Goal: Information Seeking & Learning: Learn about a topic

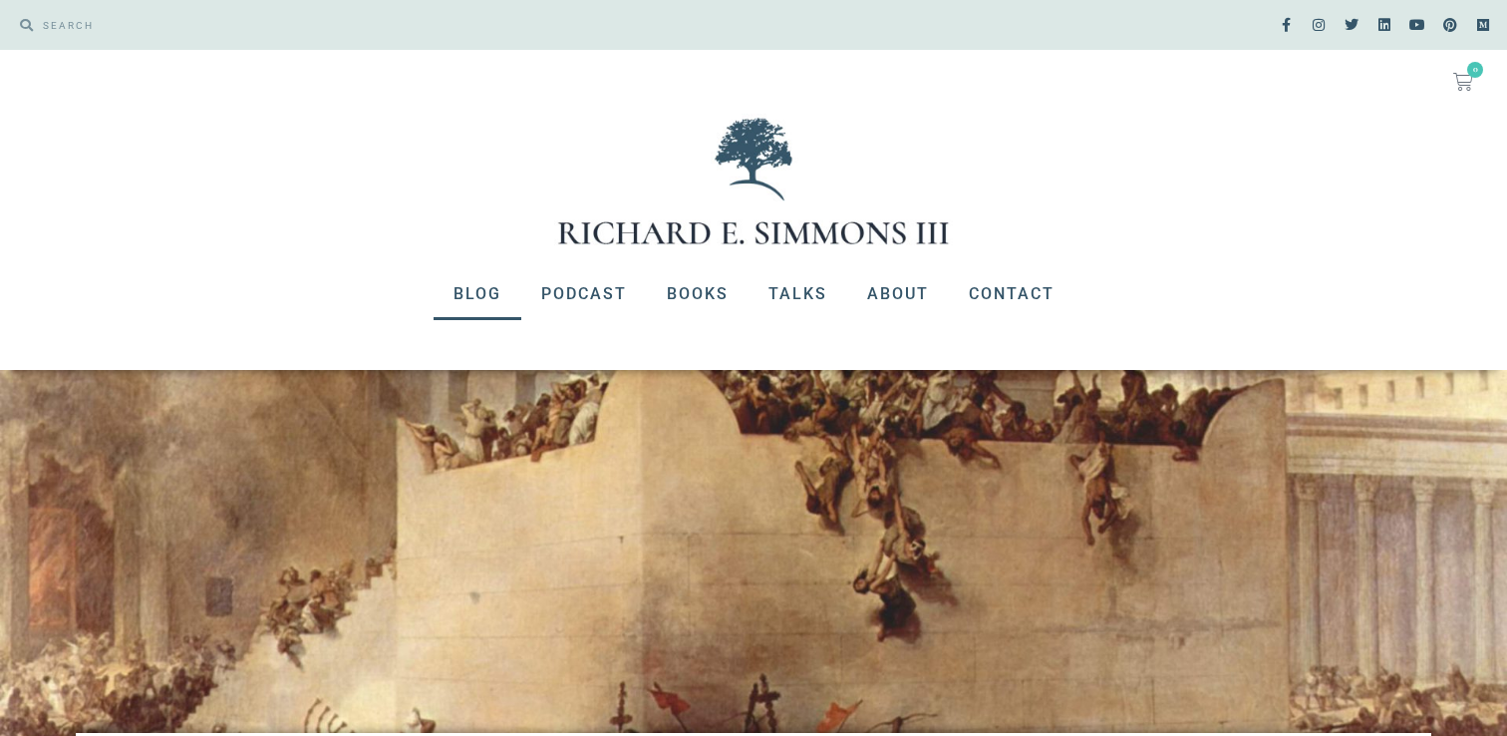
click at [499, 290] on link "Blog" at bounding box center [478, 294] width 88 height 52
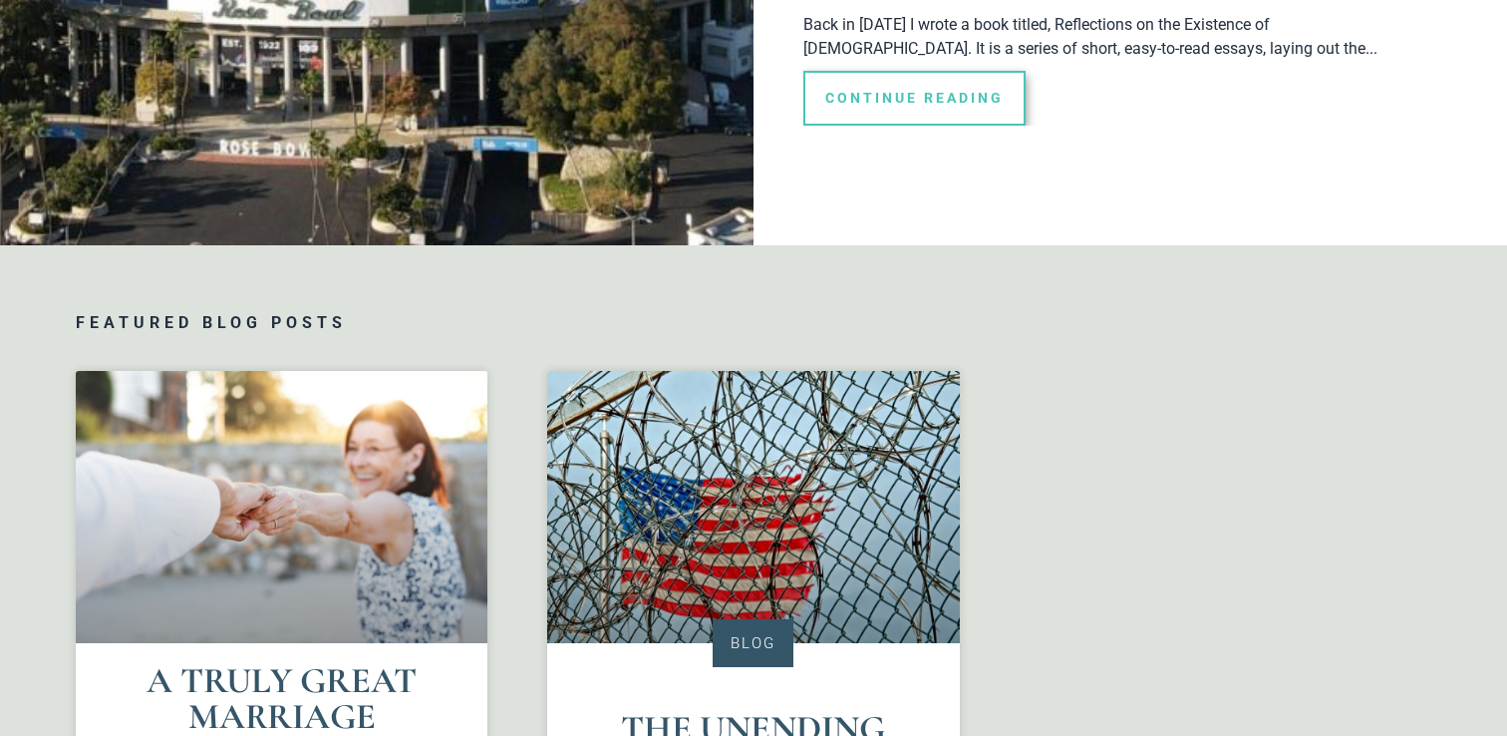
scroll to position [925, 0]
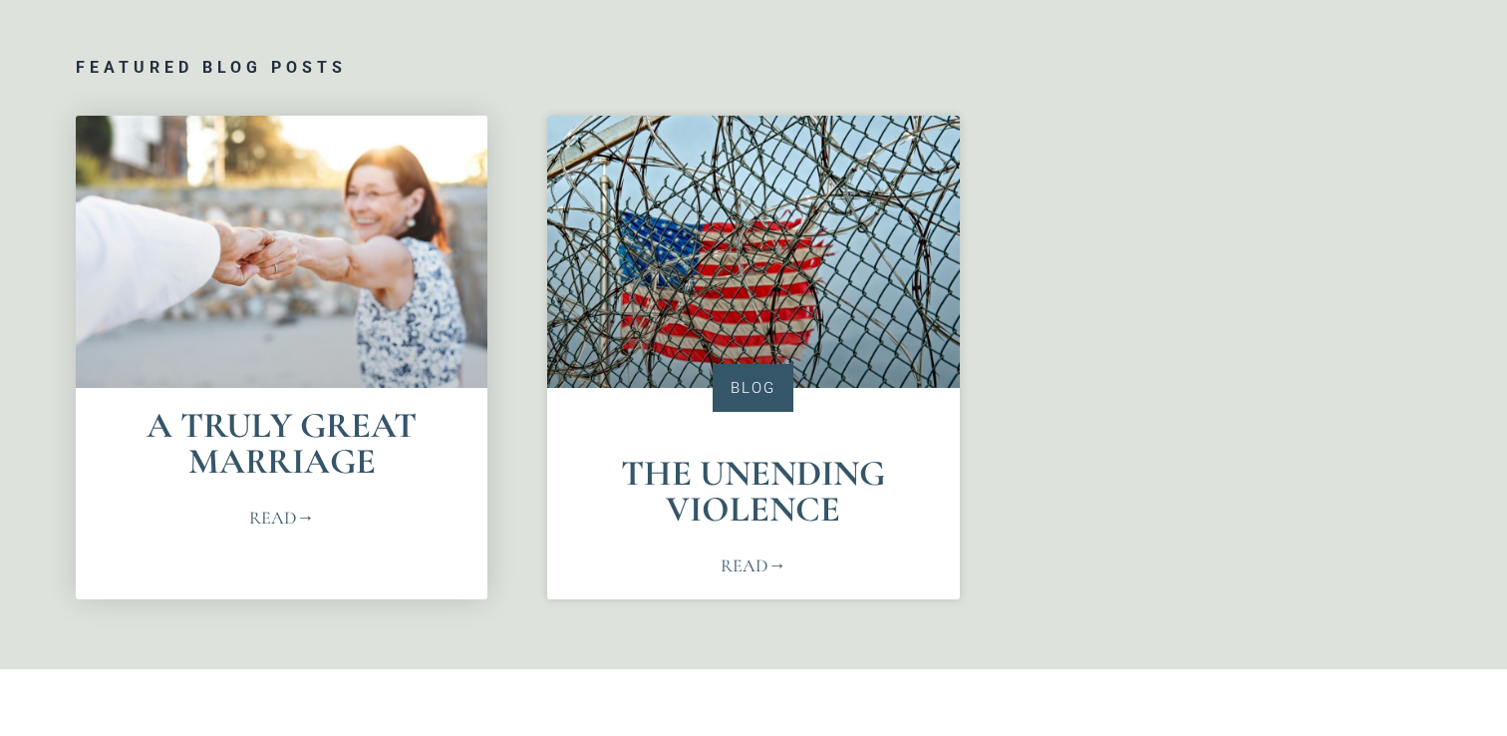
click at [281, 520] on link "Read" at bounding box center [281, 517] width 65 height 27
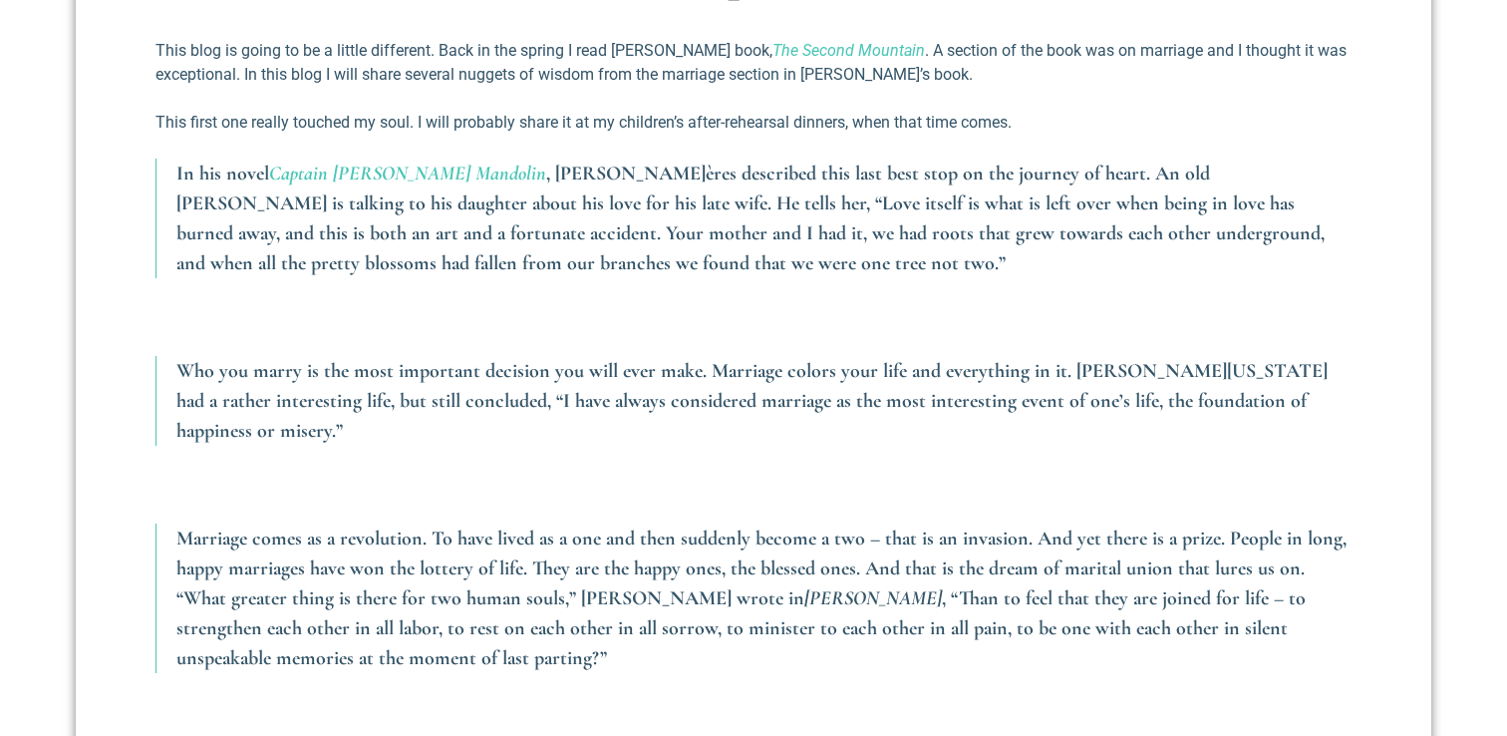
scroll to position [861, 0]
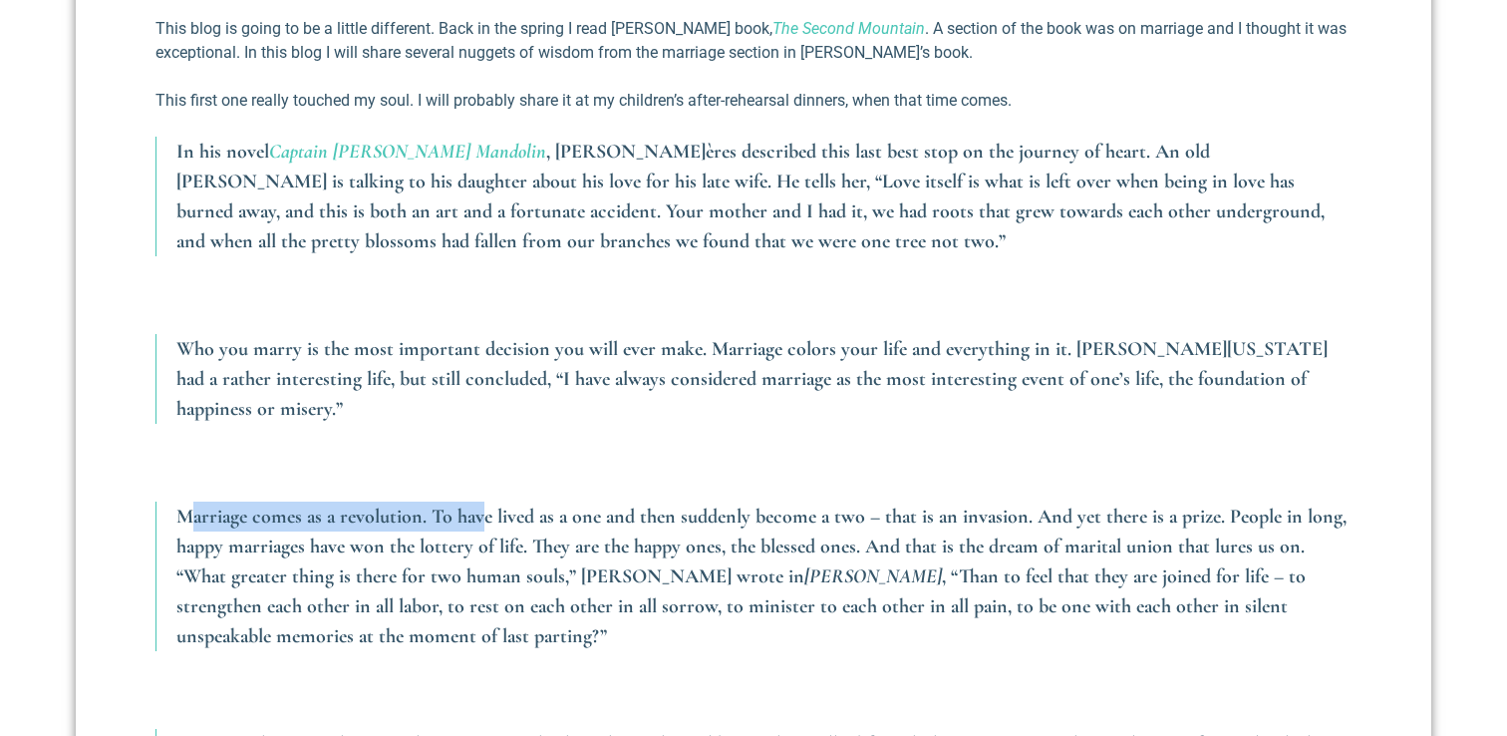
drag, startPoint x: 185, startPoint y: 517, endPoint x: 478, endPoint y: 517, distance: 292.1
click at [478, 517] on em "Marriage comes as a revolution. To have lived as a one and then suddenly become…" at bounding box center [761, 546] width 1170 height 84
drag, startPoint x: 660, startPoint y: 516, endPoint x: 647, endPoint y: 499, distance: 21.3
click at [660, 516] on em "Marriage comes as a revolution. To have lived as a one and then suddenly become…" at bounding box center [761, 546] width 1170 height 84
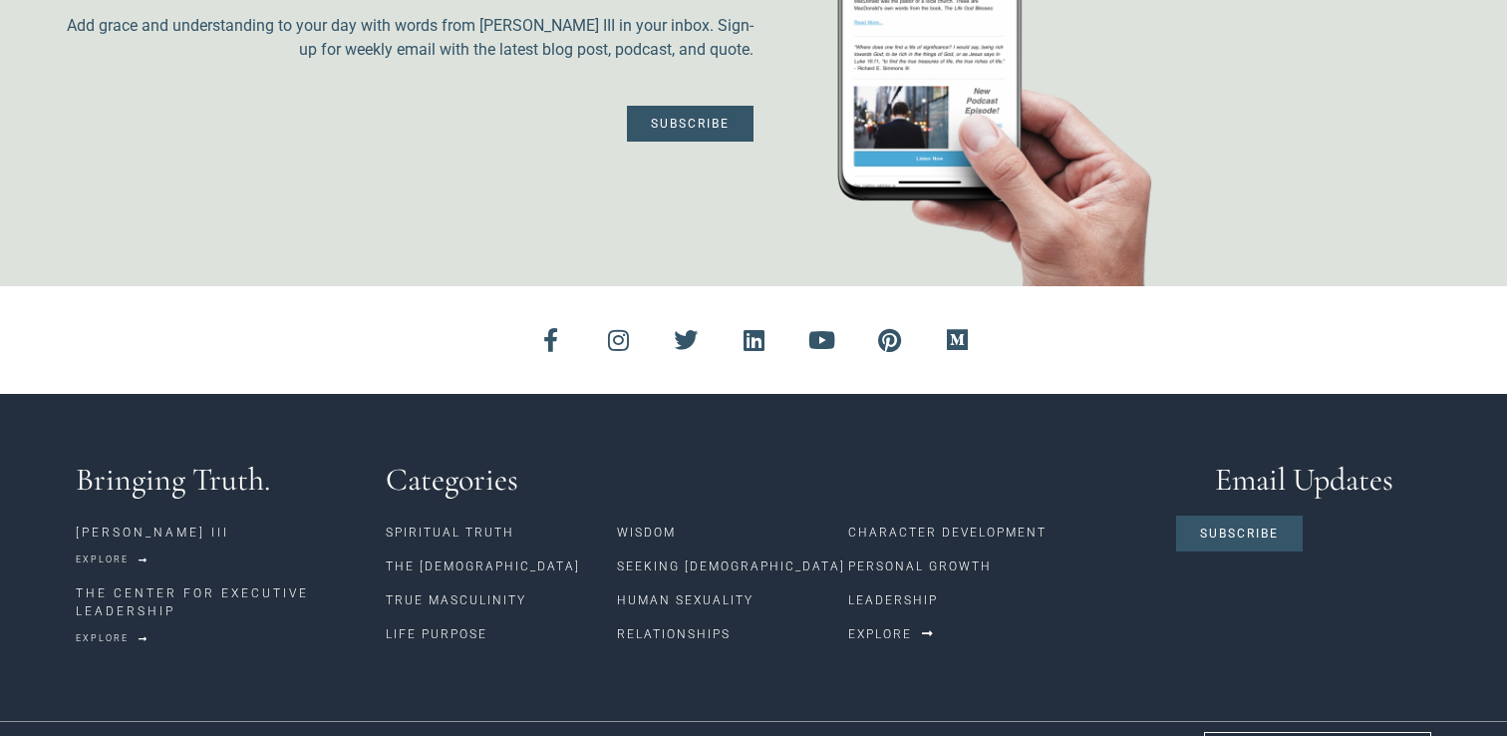
scroll to position [3553, 0]
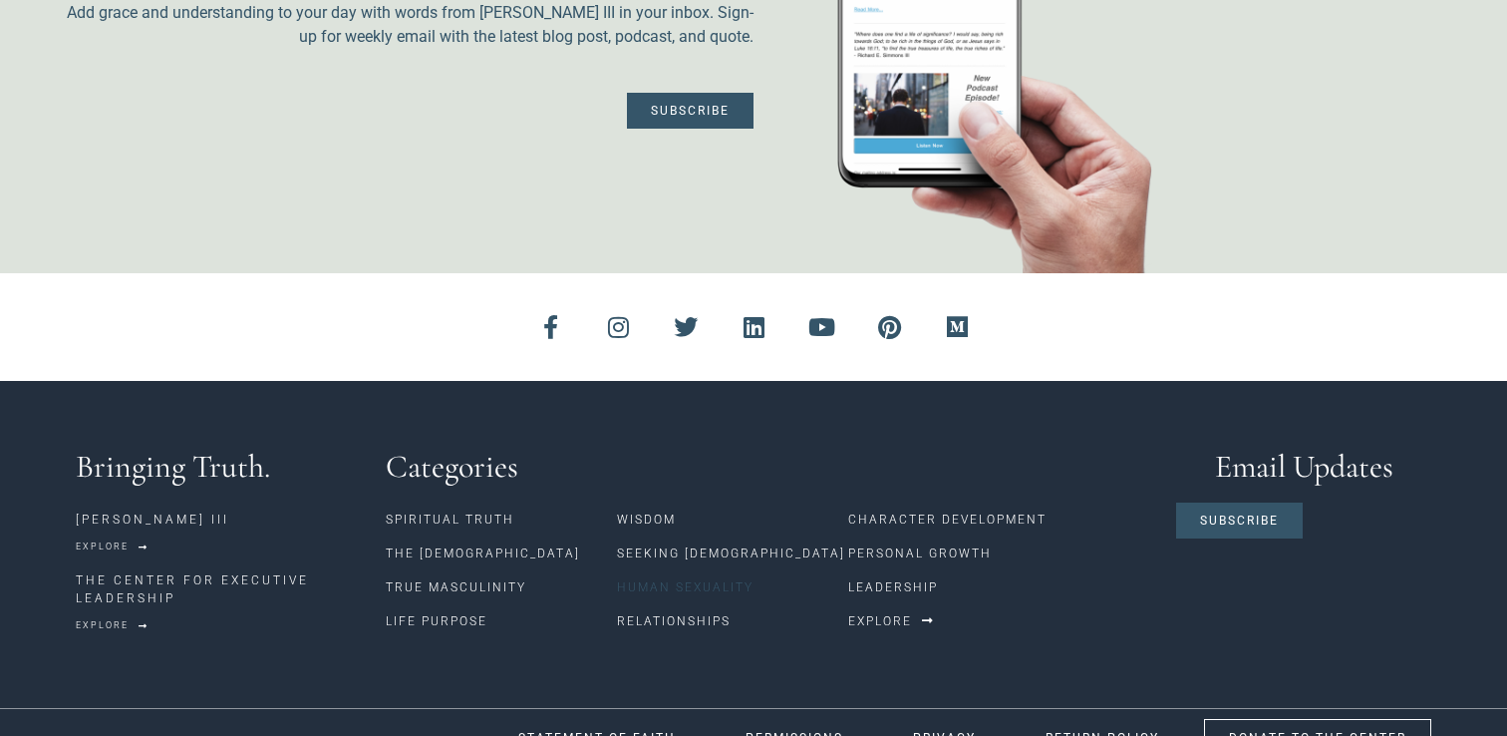
click at [676, 570] on link "Human Sexuality" at bounding box center [732, 587] width 231 height 34
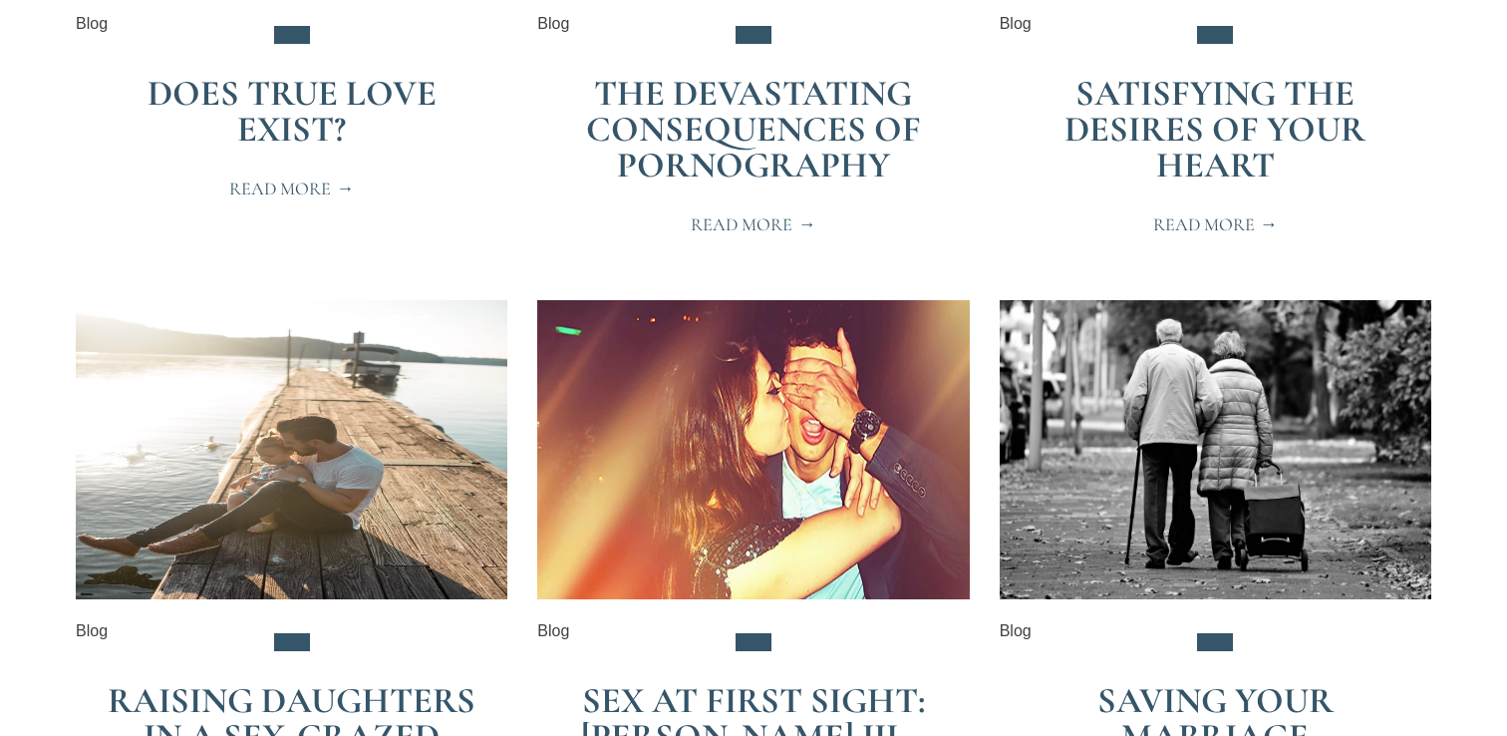
scroll to position [2983, 0]
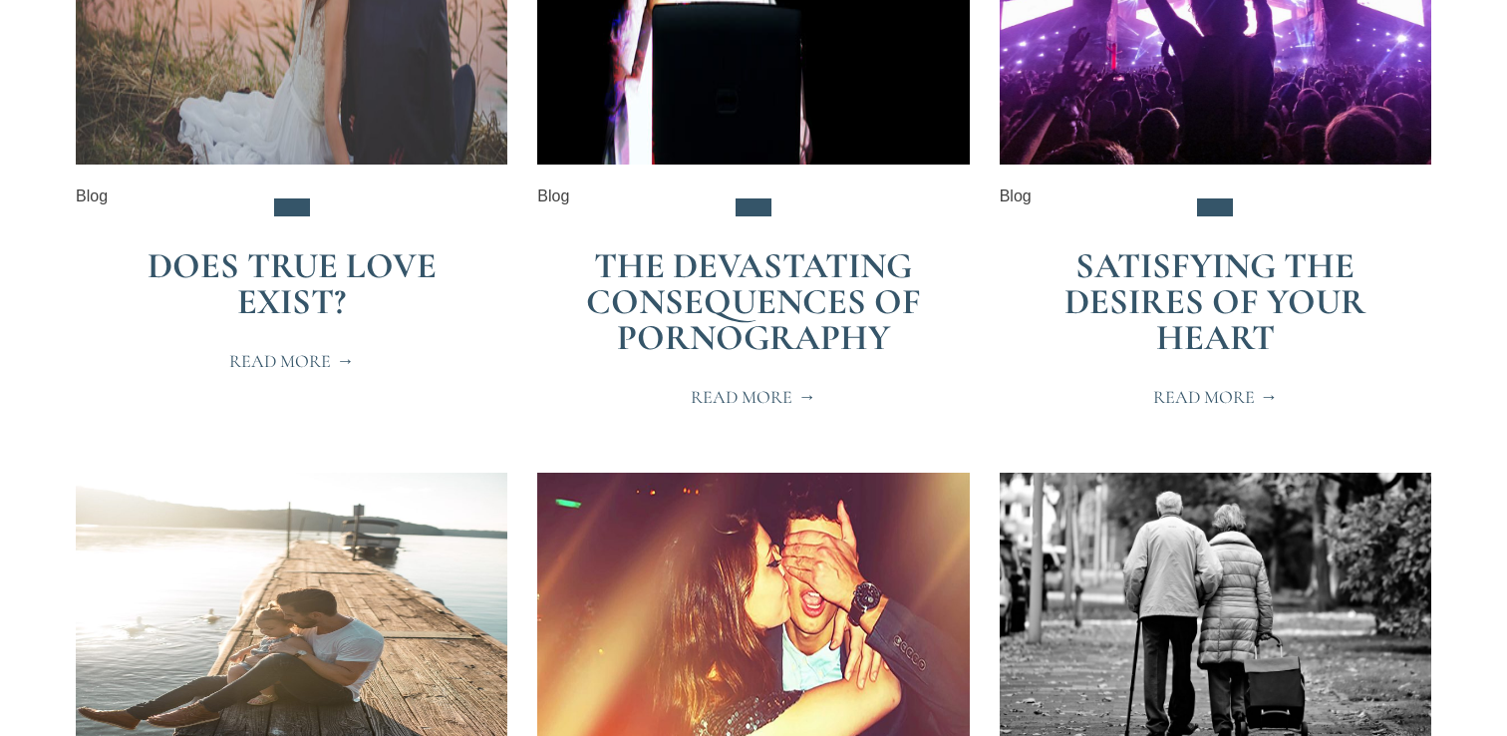
click at [768, 274] on link "The Devastating Consequences of Pornography" at bounding box center [753, 301] width 335 height 115
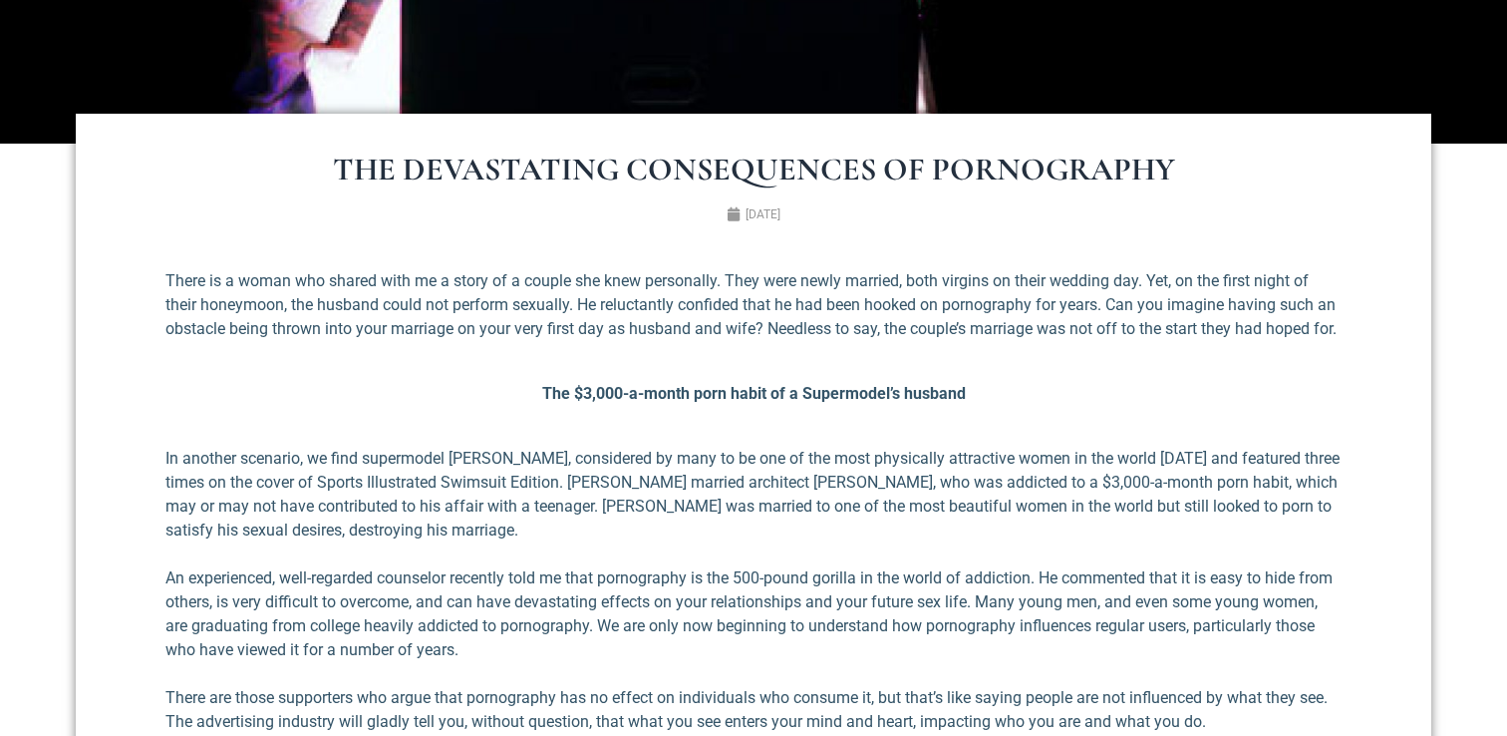
scroll to position [622, 0]
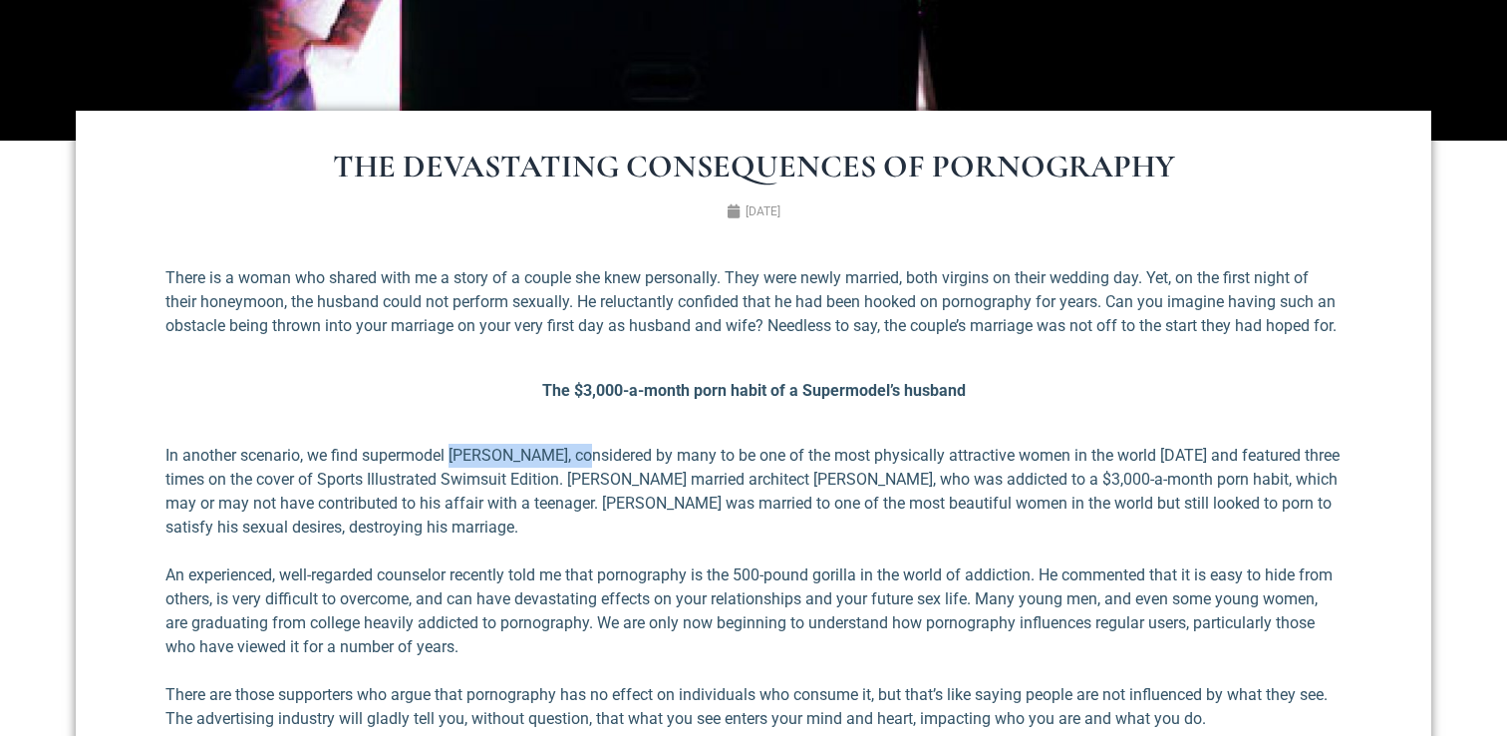
click at [564, 478] on p "In another scenario, we find supermodel [PERSON_NAME], considered by many to be…" at bounding box center [753, 492] width 1176 height 96
copy p "[PERSON_NAME]"
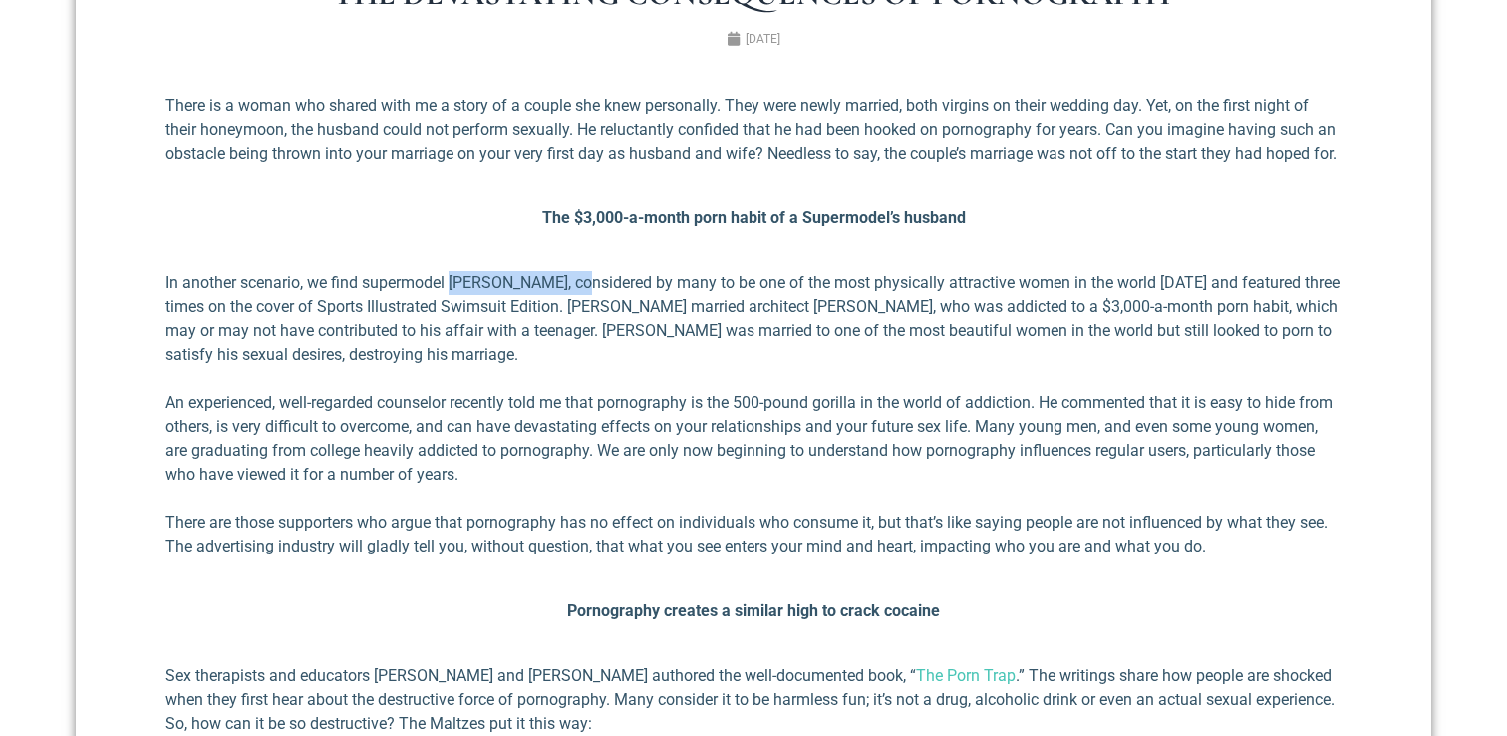
scroll to position [798, 0]
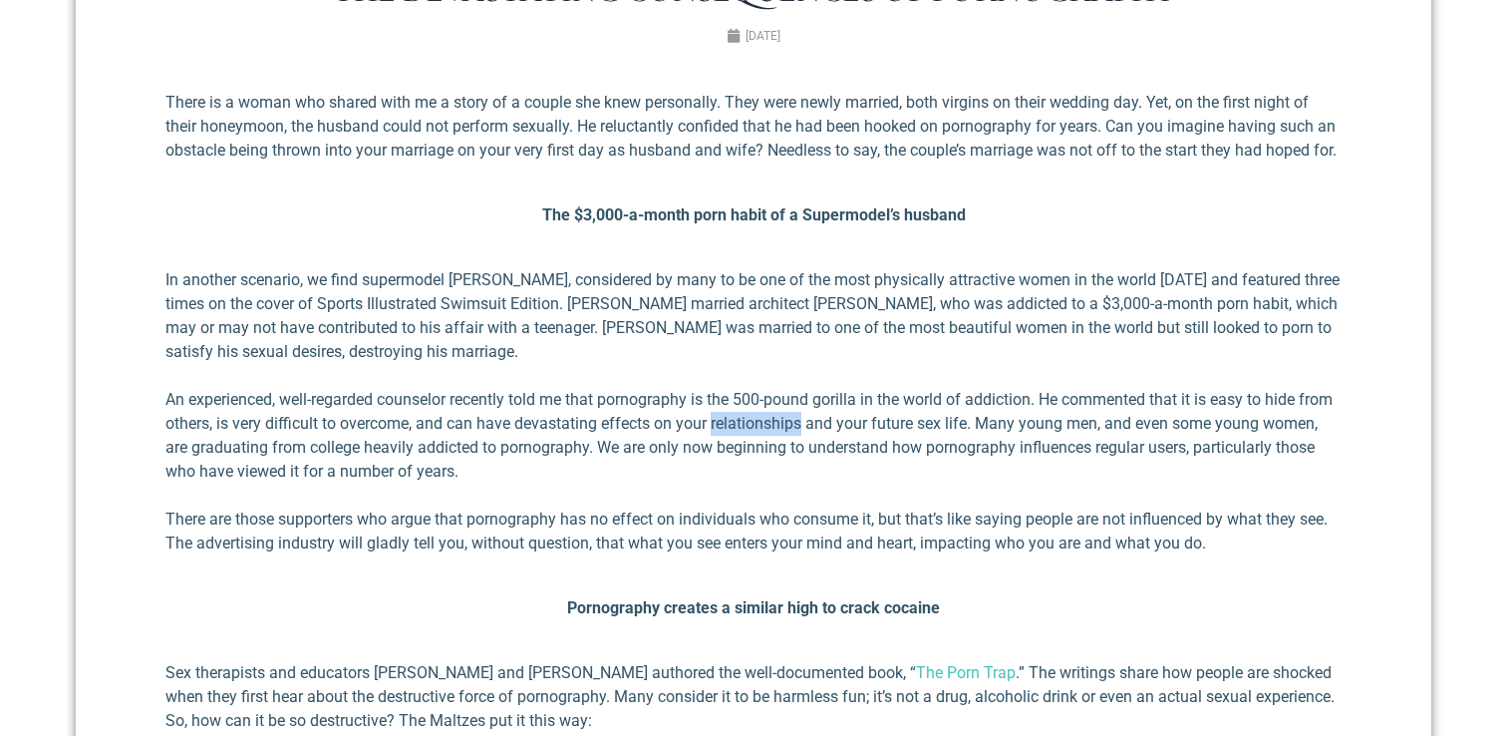
drag, startPoint x: 754, startPoint y: 449, endPoint x: 842, endPoint y: 447, distance: 88.7
click at [842, 447] on p "An experienced, well-regarded counselor recently told me that pornography is th…" at bounding box center [753, 436] width 1176 height 96
click at [773, 455] on p "An experienced, well-regarded counselor recently told me that pornography is th…" at bounding box center [753, 436] width 1176 height 96
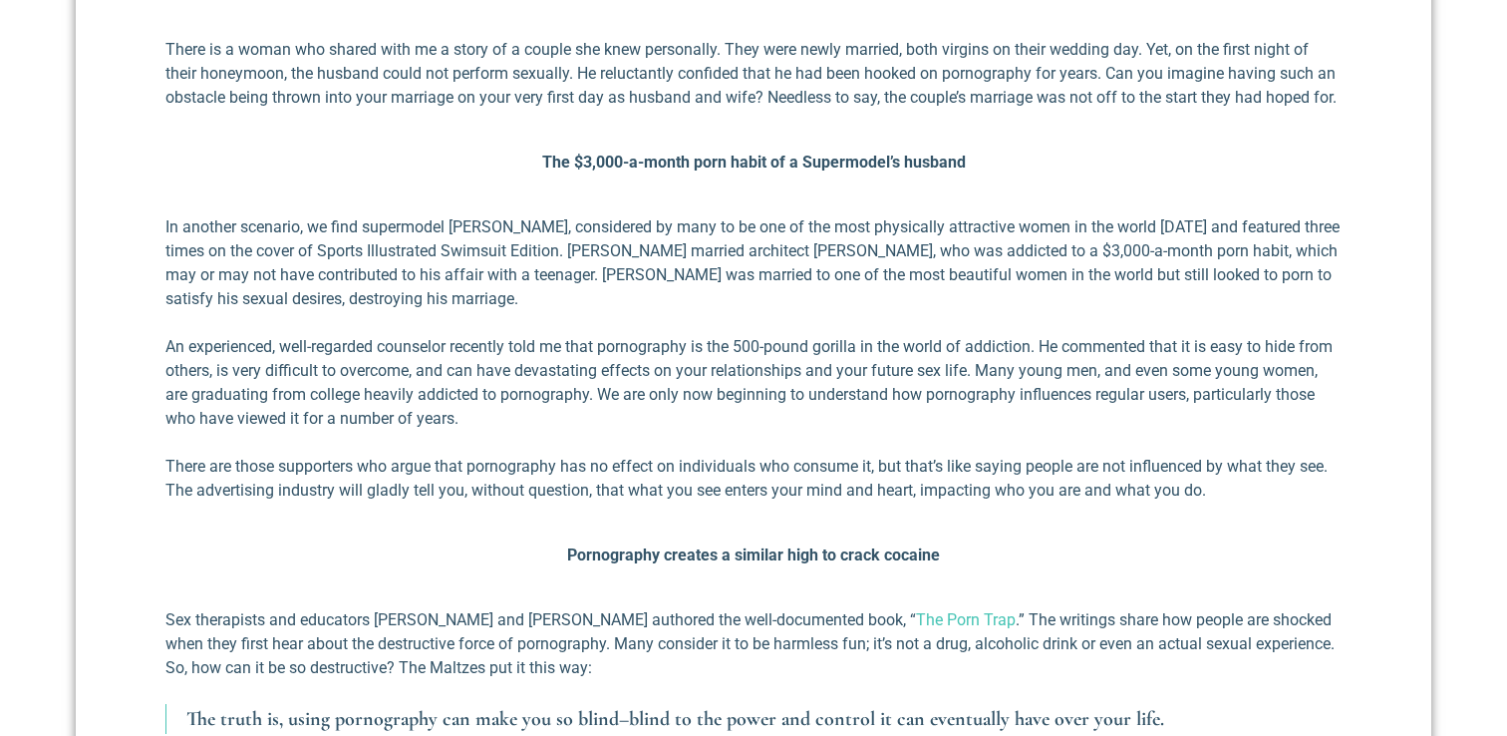
scroll to position [909, 0]
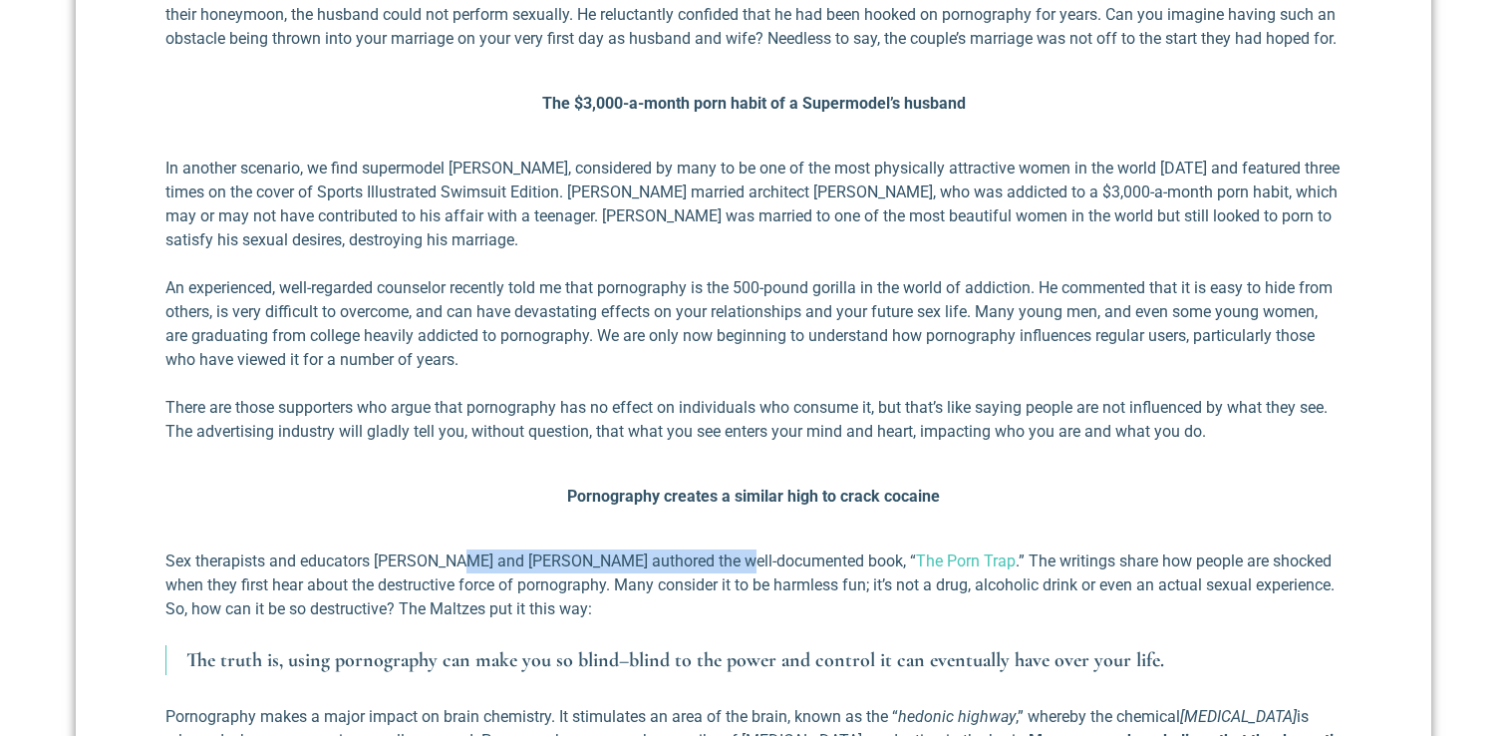
drag, startPoint x: 458, startPoint y: 586, endPoint x: 729, endPoint y: 595, distance: 271.3
click at [729, 595] on p "Sex therapists and educators Wendy and Larry Maltz authored the well-documented…" at bounding box center [753, 585] width 1176 height 72
click at [400, 508] on p "Pornography creates a similar high to crack cocaine" at bounding box center [753, 497] width 1176 height 24
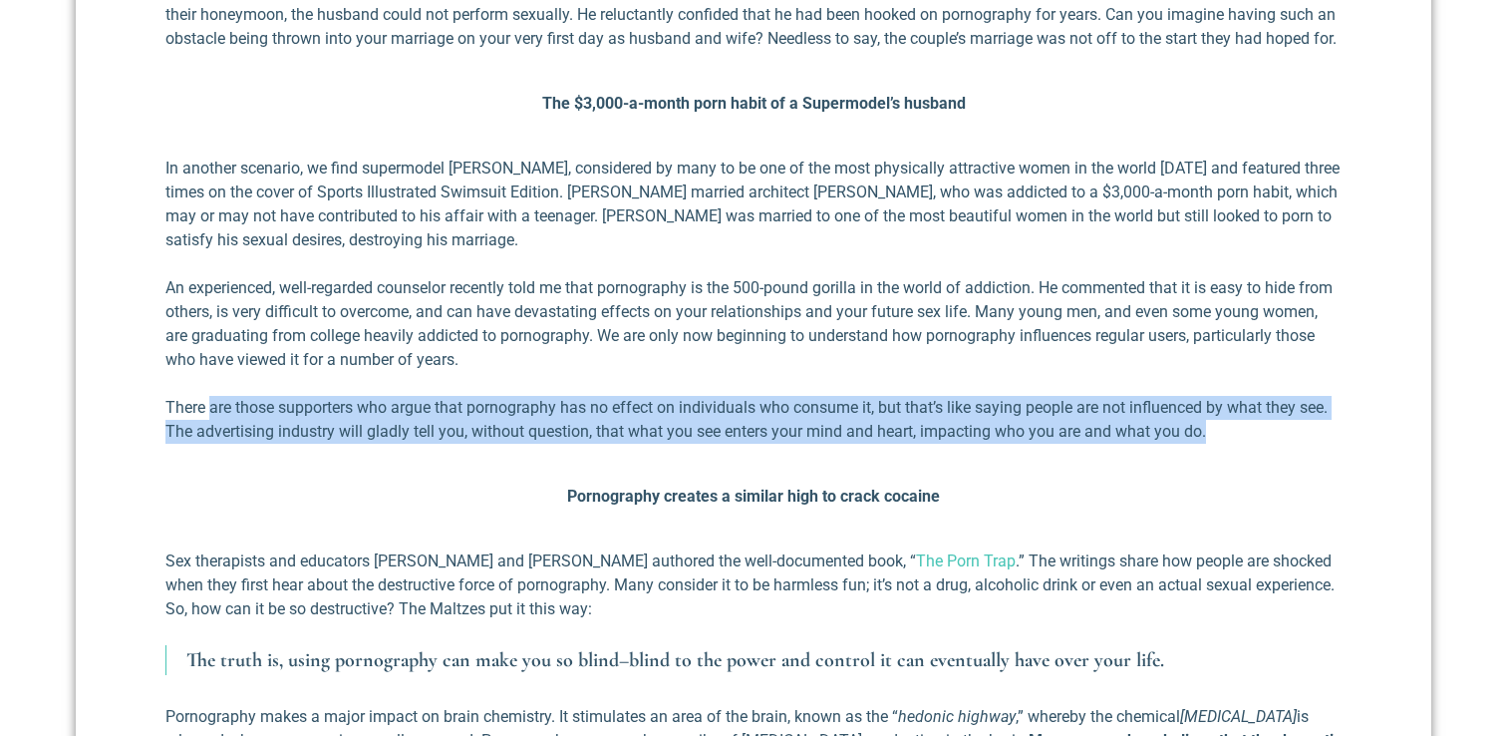
drag, startPoint x: 209, startPoint y: 443, endPoint x: 574, endPoint y: 471, distance: 365.9
click at [210, 444] on p "There are those supporters who argue that pornography has no effect on individu…" at bounding box center [753, 420] width 1176 height 48
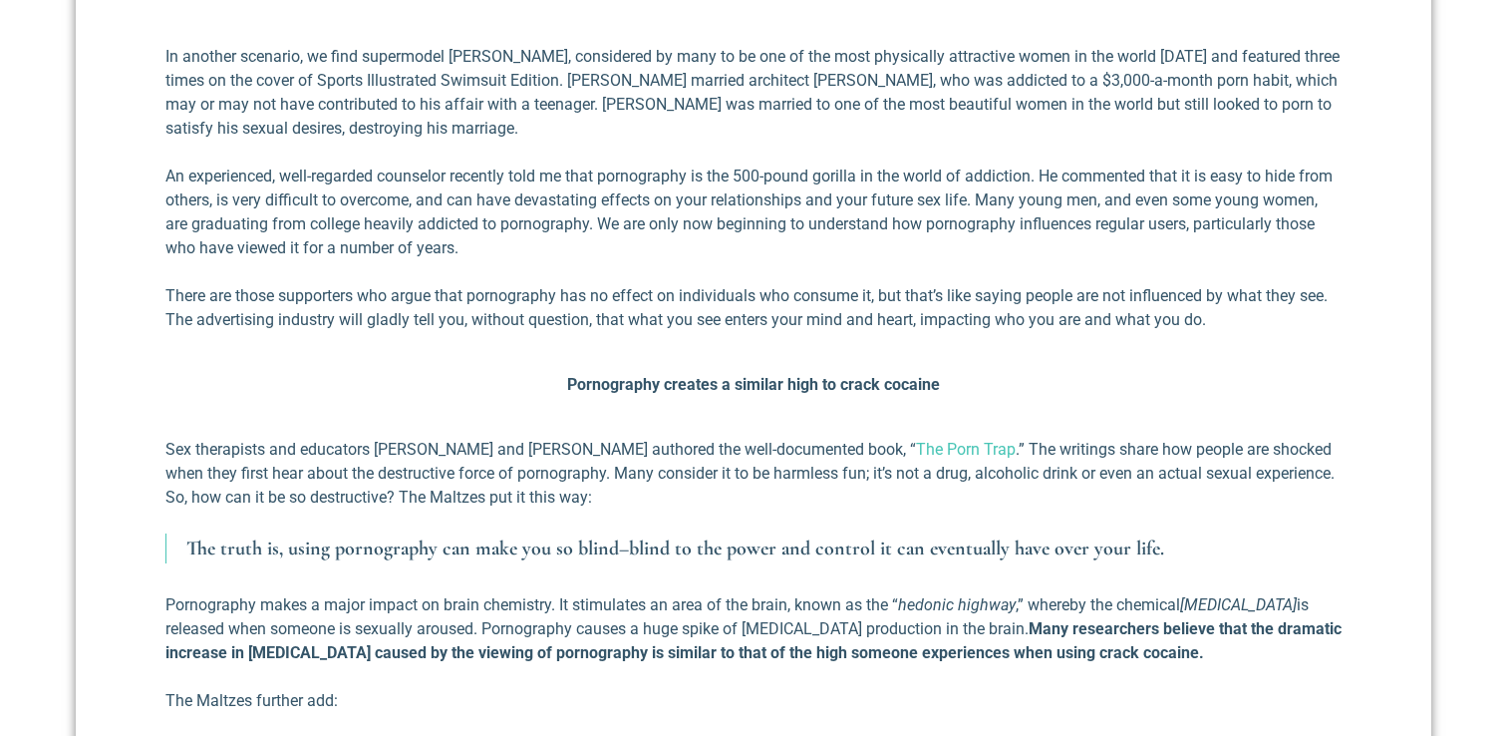
scroll to position [1117, 0]
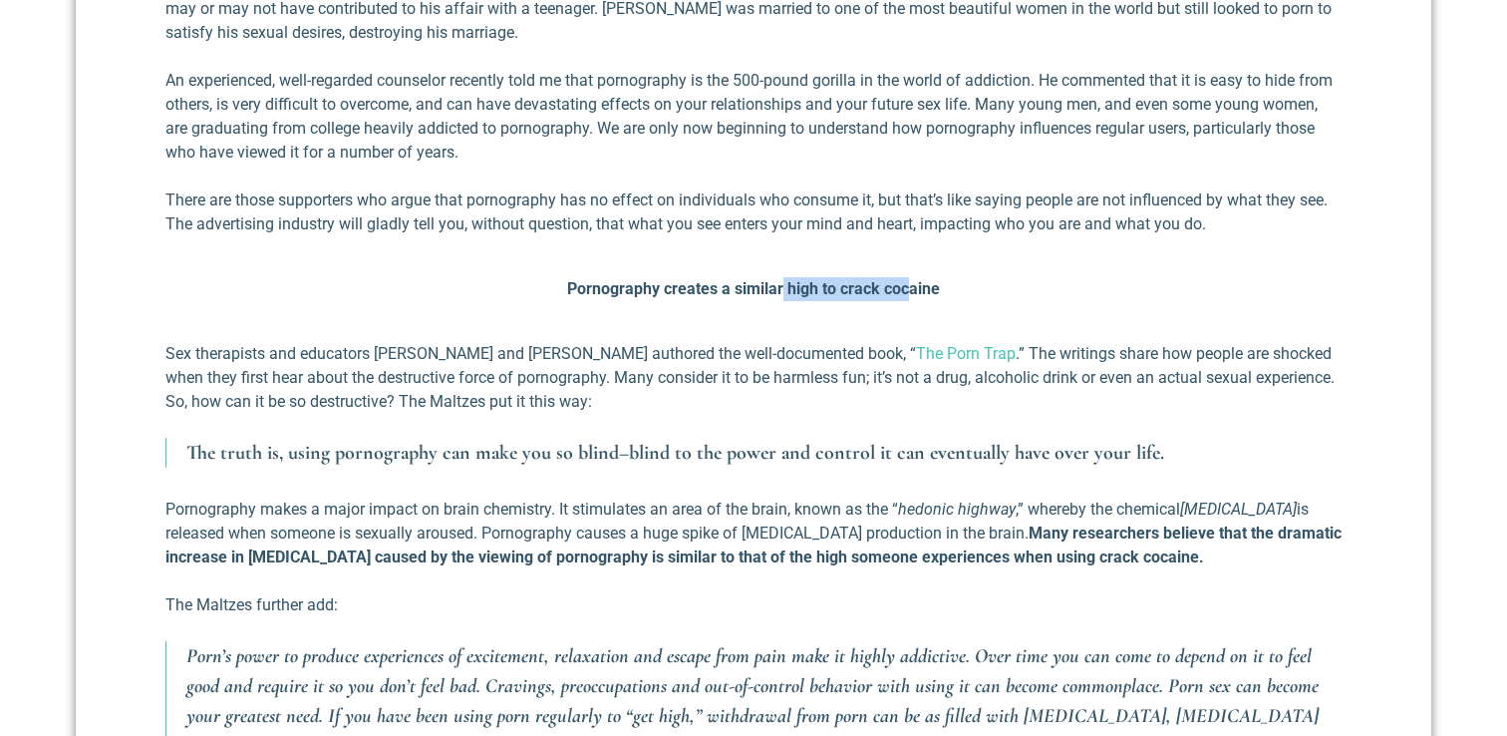
drag, startPoint x: 782, startPoint y: 316, endPoint x: 973, endPoint y: 310, distance: 191.5
click at [911, 298] on strong "Pornography creates a similar high to crack cocaine" at bounding box center [753, 288] width 373 height 19
click at [974, 301] on p "Pornography creates a similar high to crack cocaine" at bounding box center [753, 289] width 1176 height 24
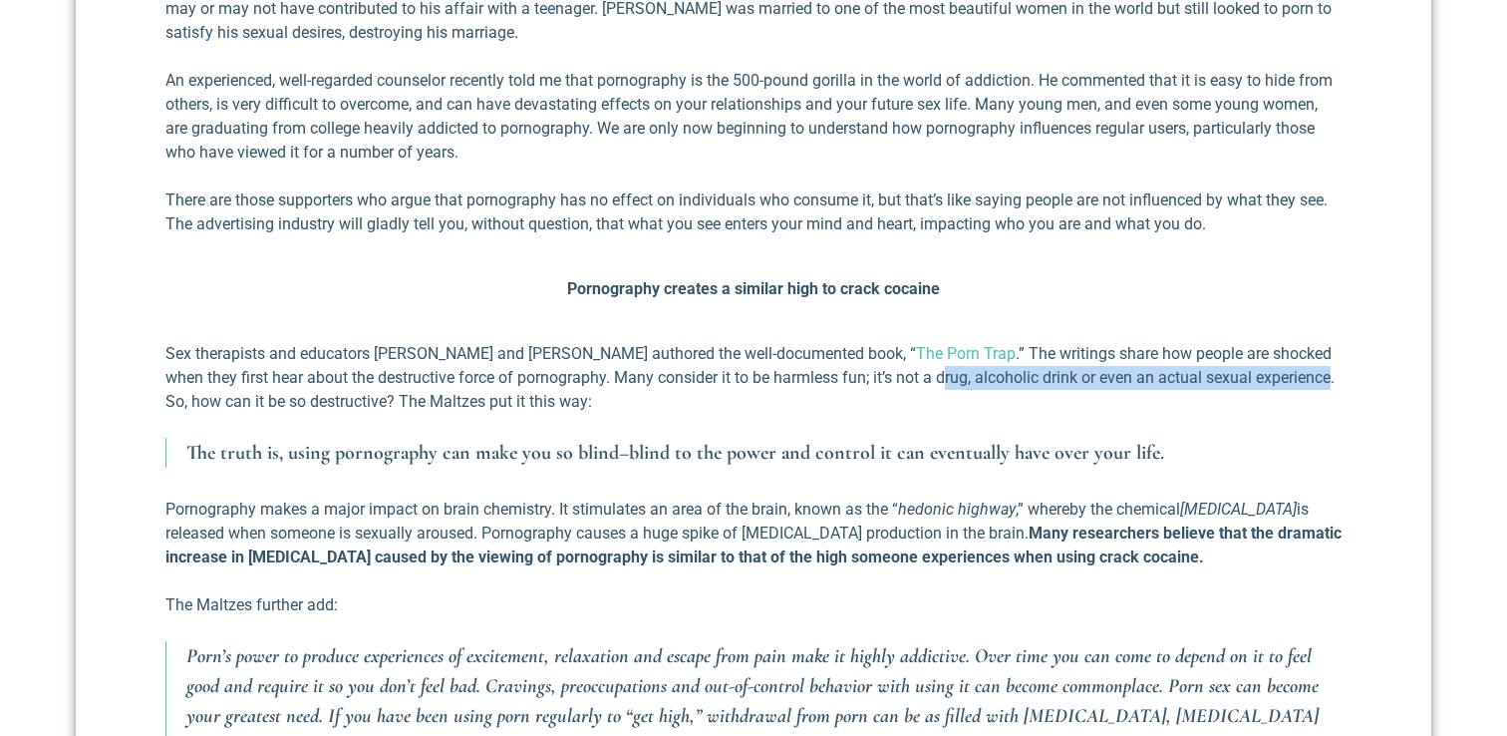
drag, startPoint x: 845, startPoint y: 398, endPoint x: 1224, endPoint y: 405, distance: 378.9
click at [1226, 406] on p "Sex therapists and educators Wendy and Larry Maltz authored the well-documented…" at bounding box center [753, 378] width 1176 height 72
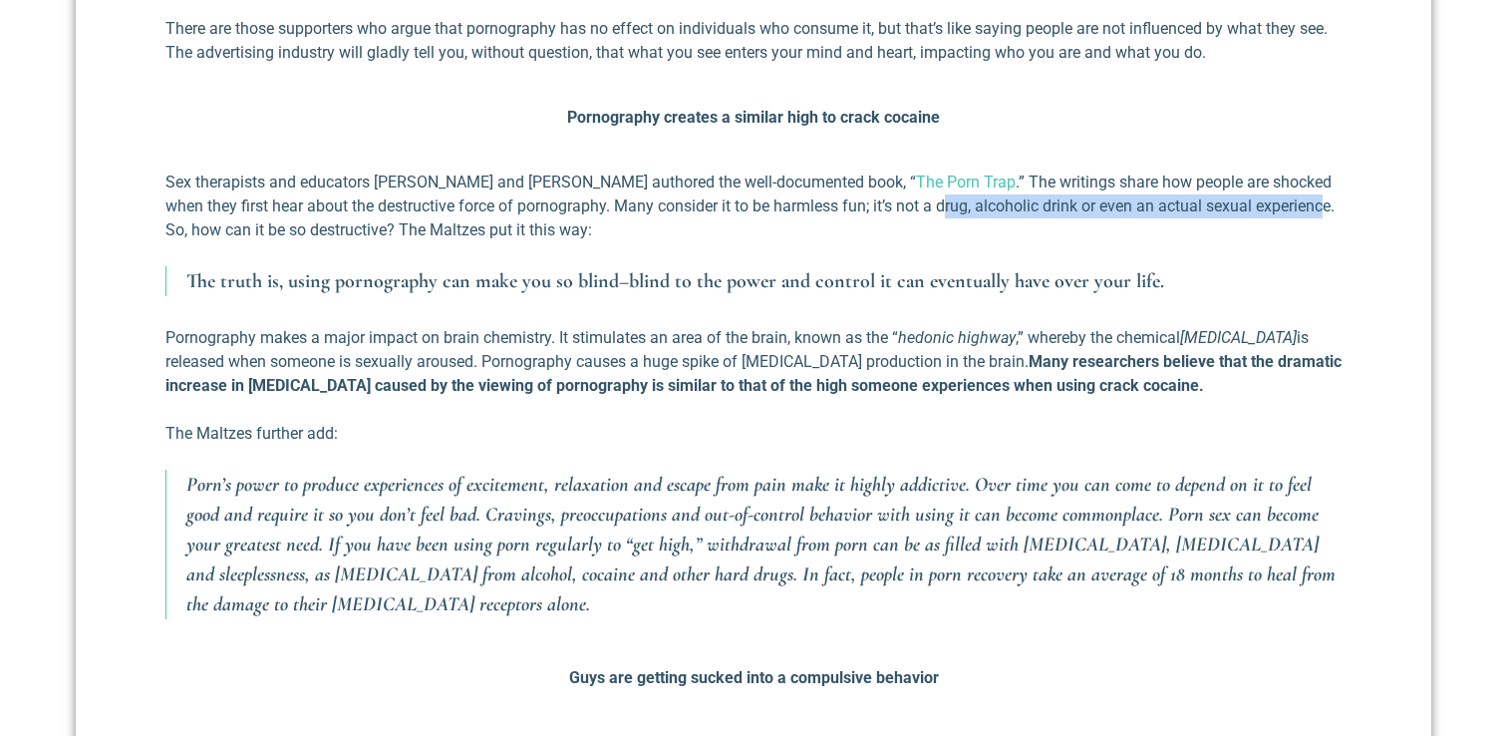
scroll to position [1292, 0]
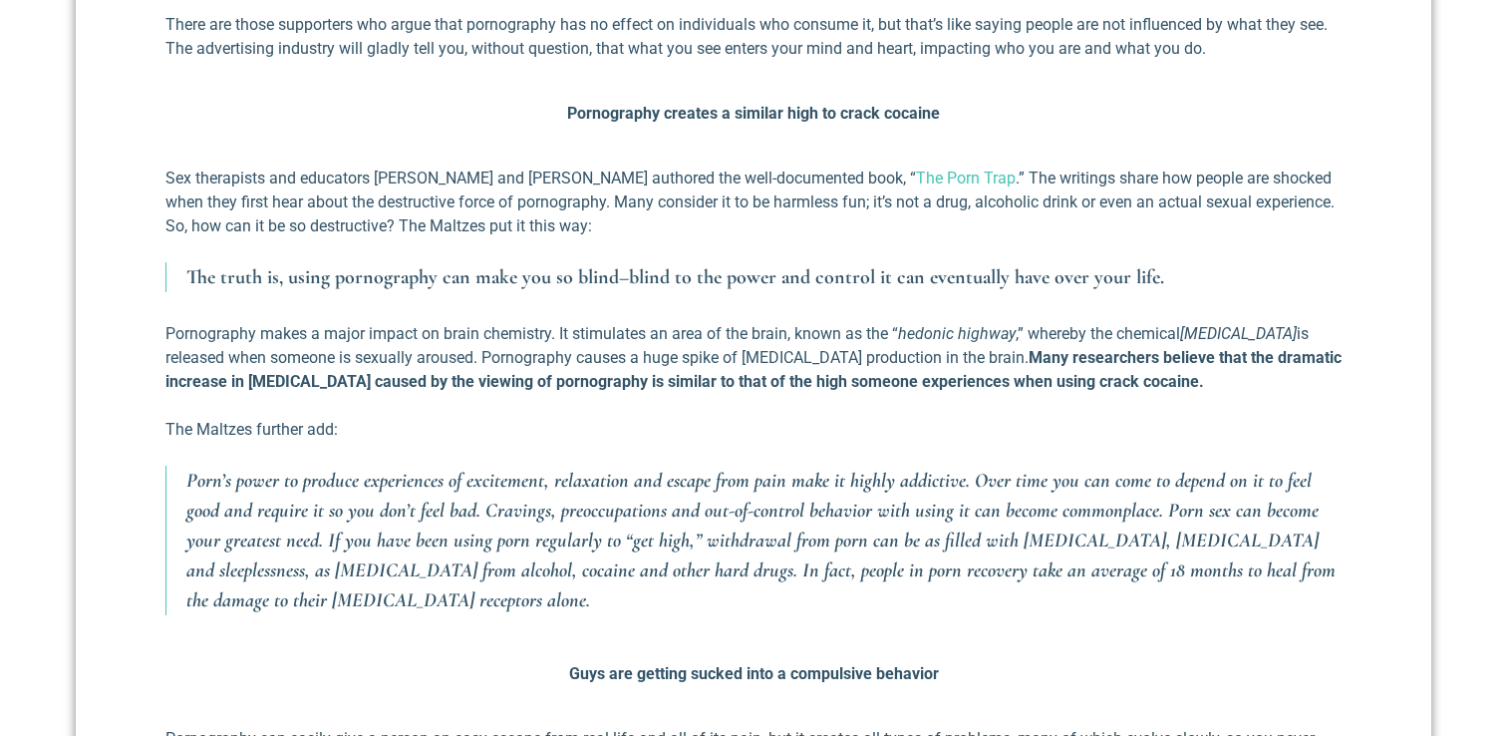
click at [379, 352] on p "Pornography makes a major impact on brain chemistry. It stimulates an area of t…" at bounding box center [753, 358] width 1176 height 72
click at [542, 360] on p "Pornography makes a major impact on brain chemistry. It stimulates an area of t…" at bounding box center [753, 358] width 1176 height 72
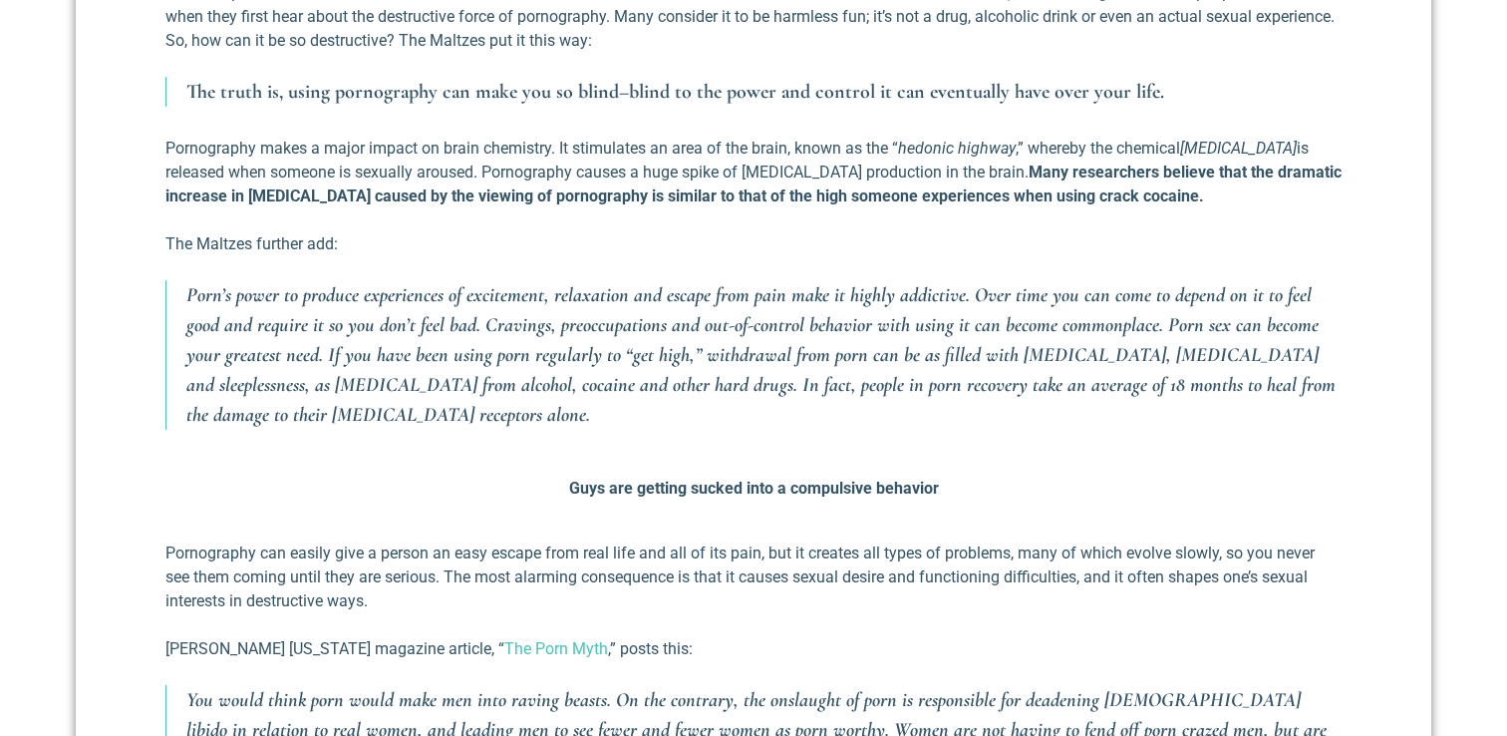
scroll to position [1483, 0]
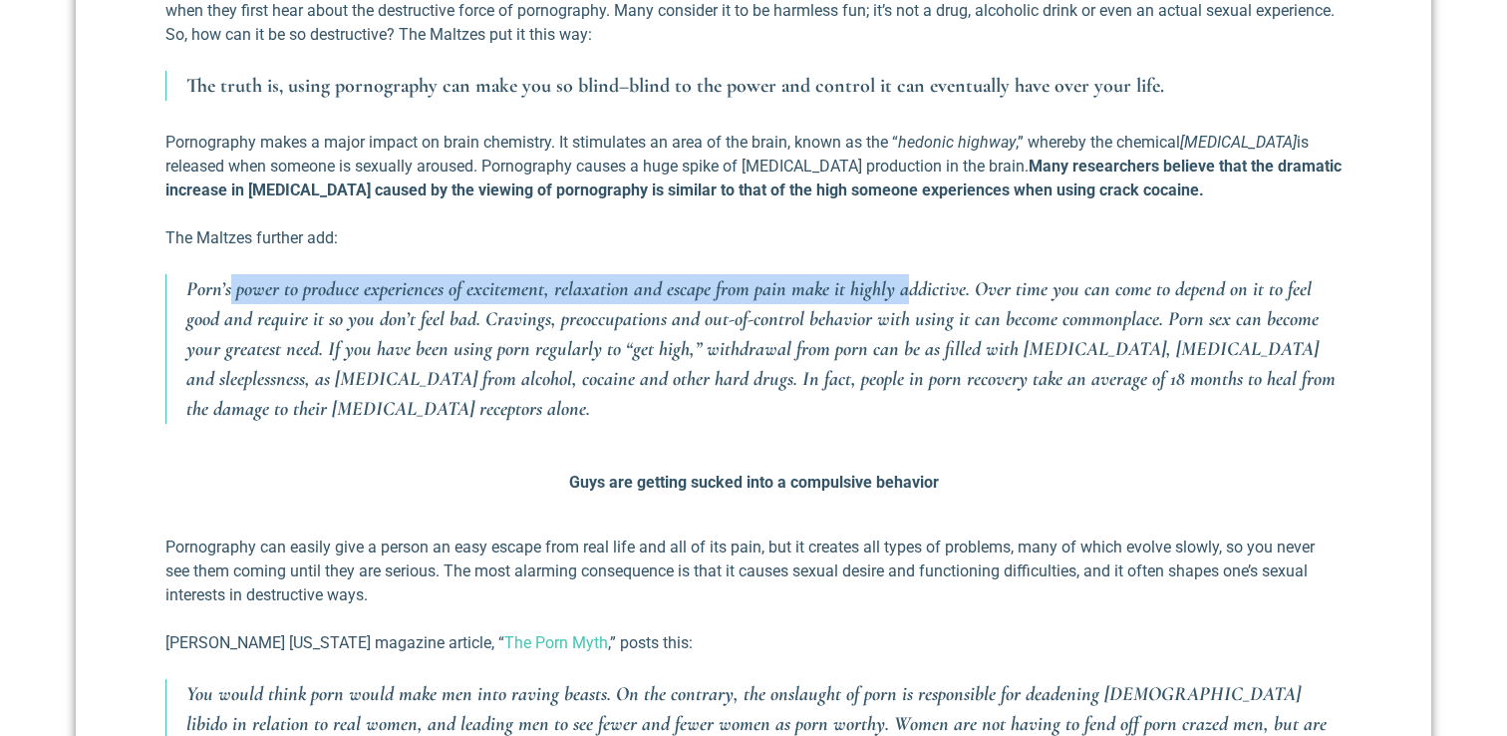
drag, startPoint x: 311, startPoint y: 316, endPoint x: 900, endPoint y: 309, distance: 589.2
click at [900, 309] on p "Porn’s power to produce experiences of excitement, relaxation and escape from p…" at bounding box center [763, 349] width 1155 height 150
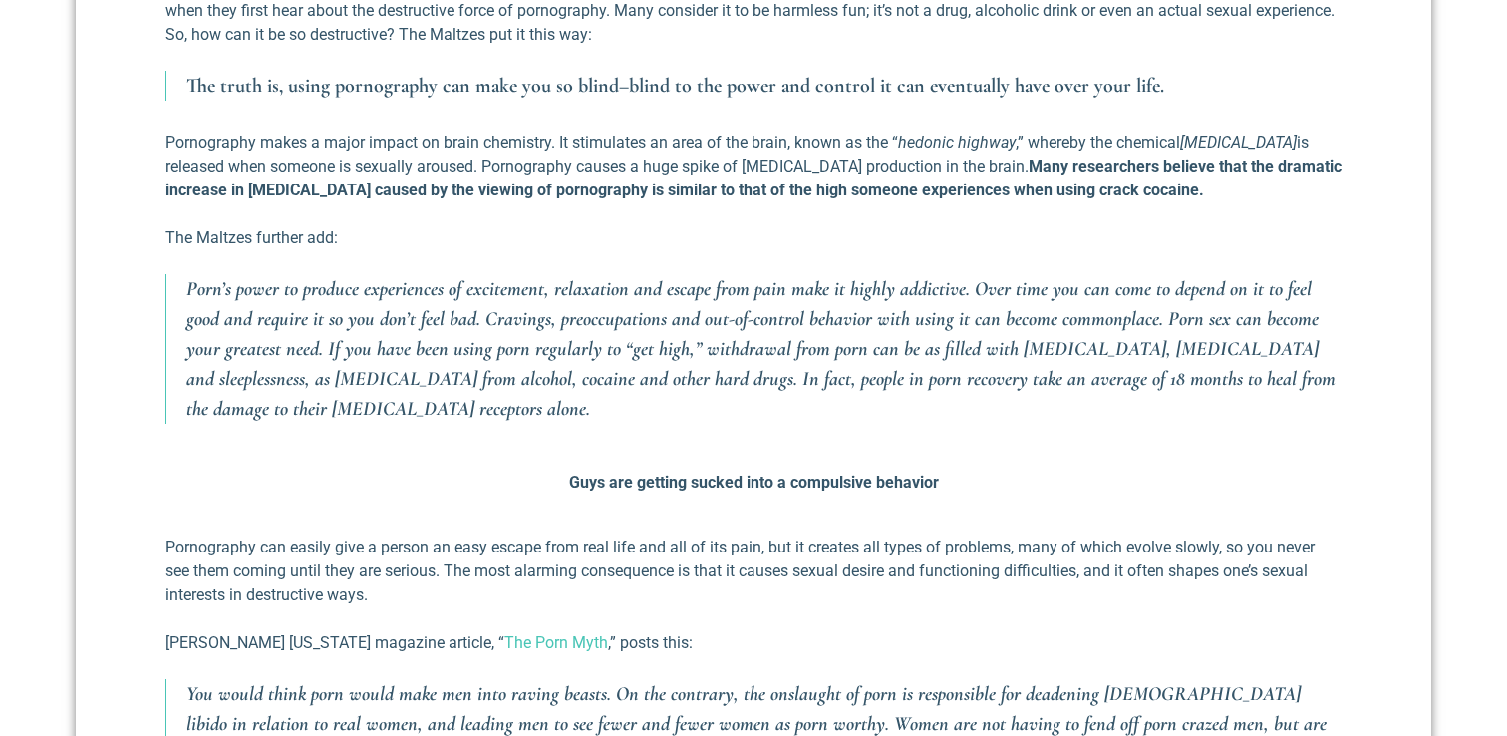
click at [843, 424] on p "Porn’s power to produce experiences of excitement, relaxation and escape from p…" at bounding box center [763, 349] width 1155 height 150
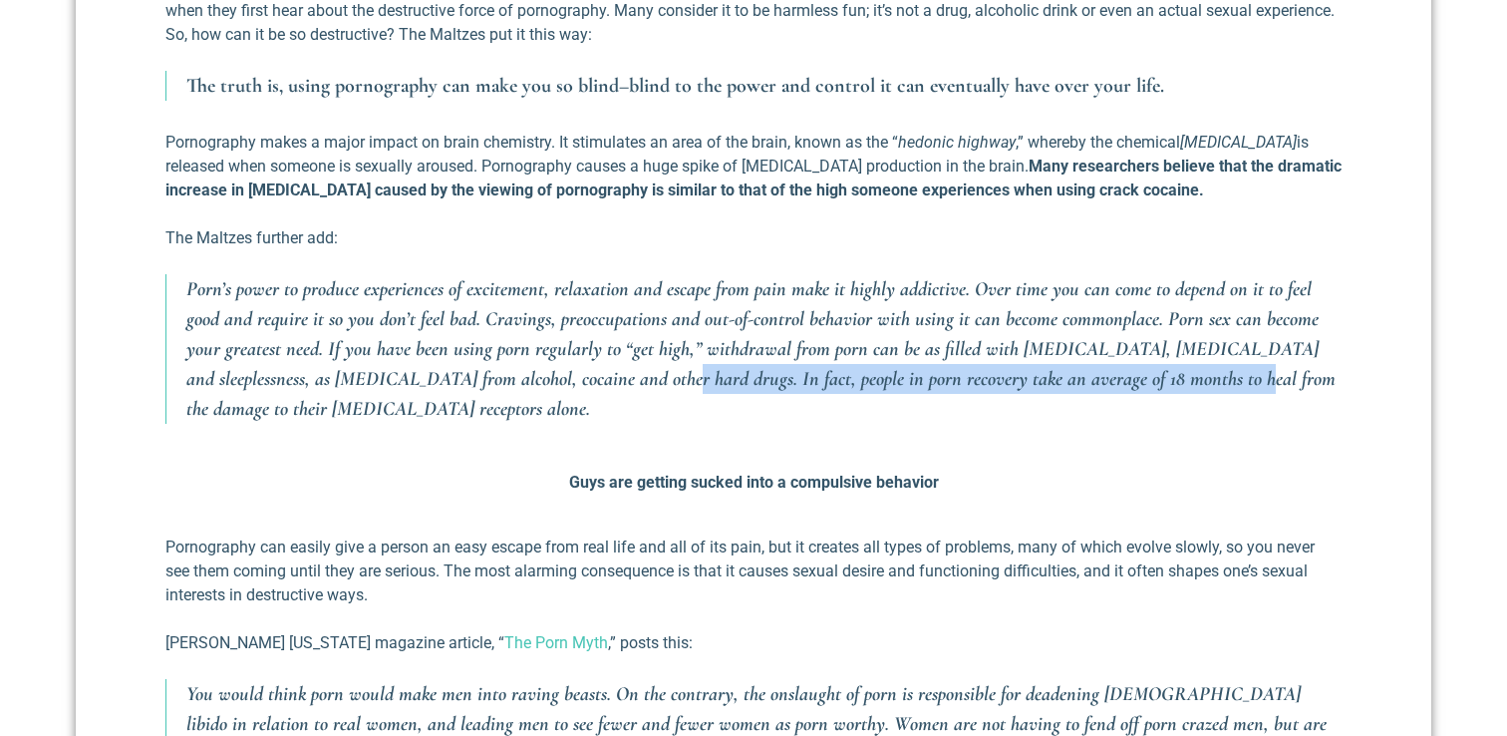
drag, startPoint x: 507, startPoint y: 403, endPoint x: 1075, endPoint y: 412, distance: 567.3
click at [1075, 412] on p "Porn’s power to produce experiences of excitement, relaxation and escape from p…" at bounding box center [763, 349] width 1155 height 150
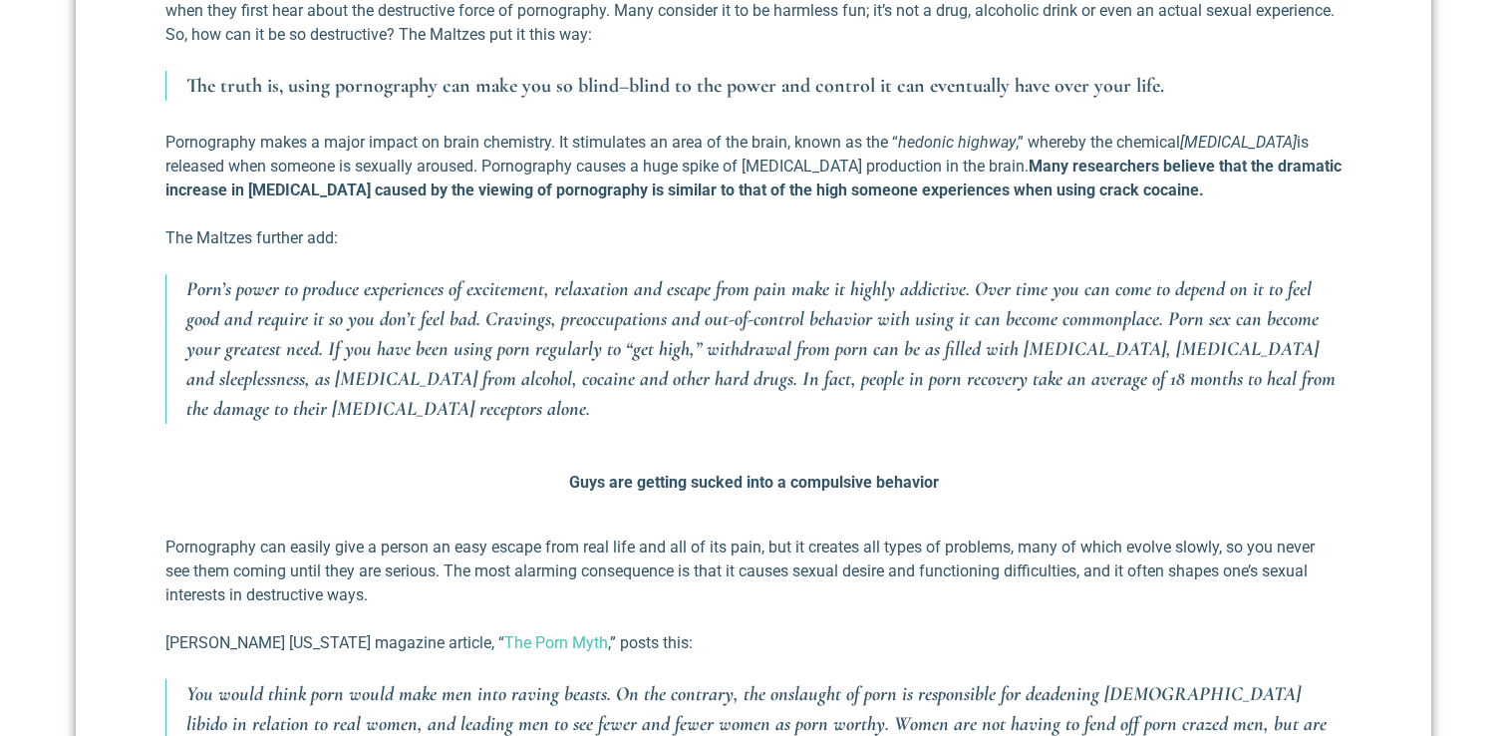
click at [753, 424] on p "Porn’s power to produce experiences of excitement, relaxation and escape from p…" at bounding box center [763, 349] width 1155 height 150
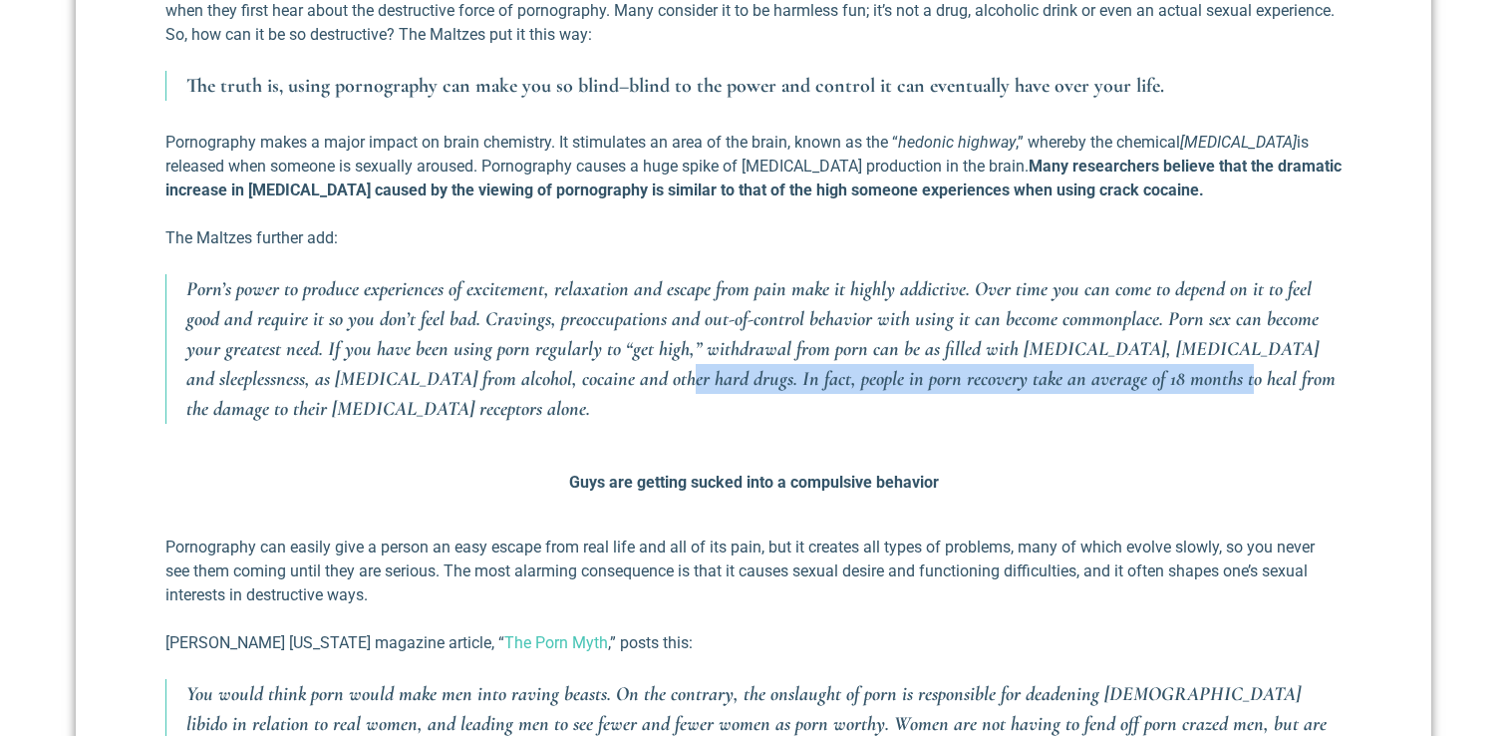
drag, startPoint x: 504, startPoint y: 406, endPoint x: 1056, endPoint y: 408, distance: 551.3
click at [1056, 408] on p "Porn’s power to produce experiences of excitement, relaxation and escape from p…" at bounding box center [763, 349] width 1155 height 150
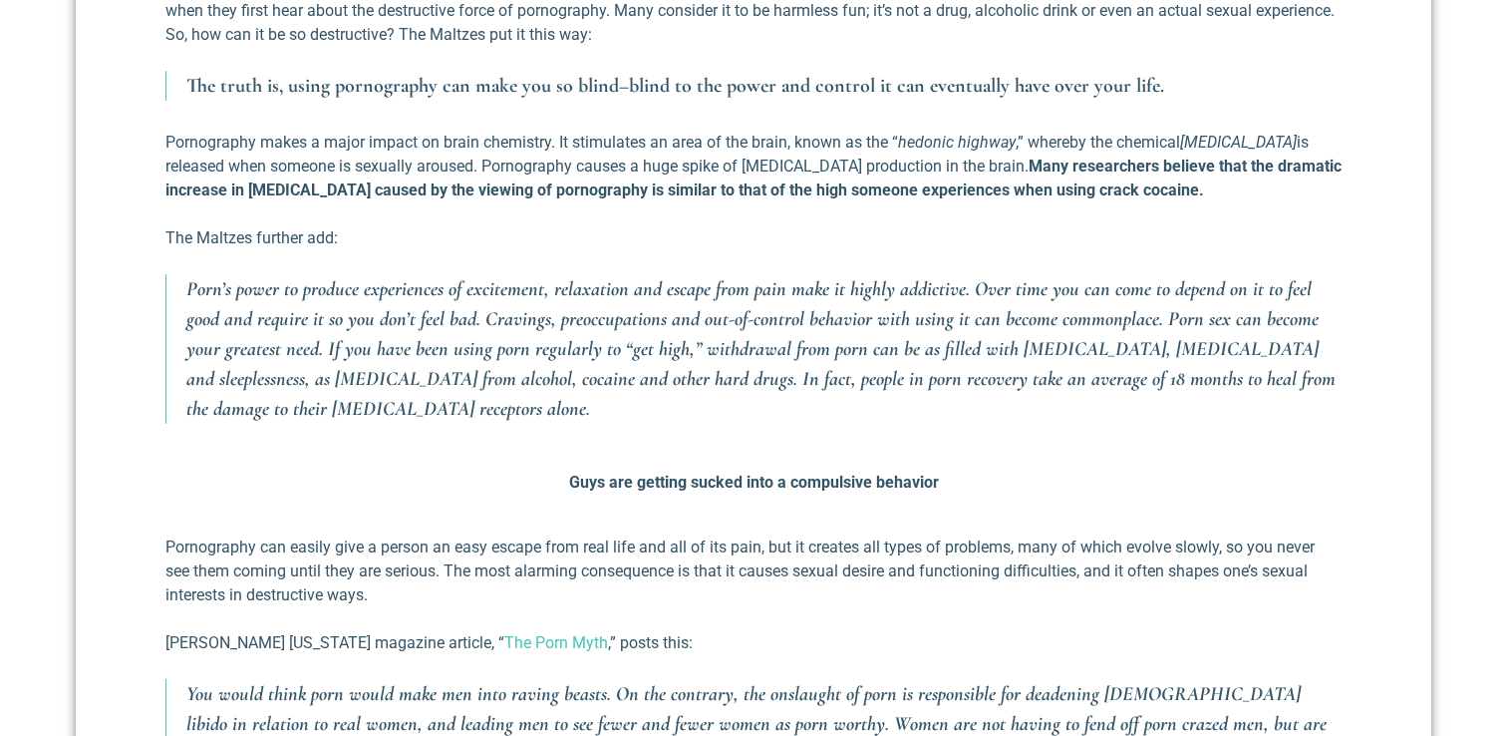
click at [595, 449] on div "There is a woman who shared with me a story of a couple she knew personally. Th…" at bounding box center [753, 576] width 1176 height 2342
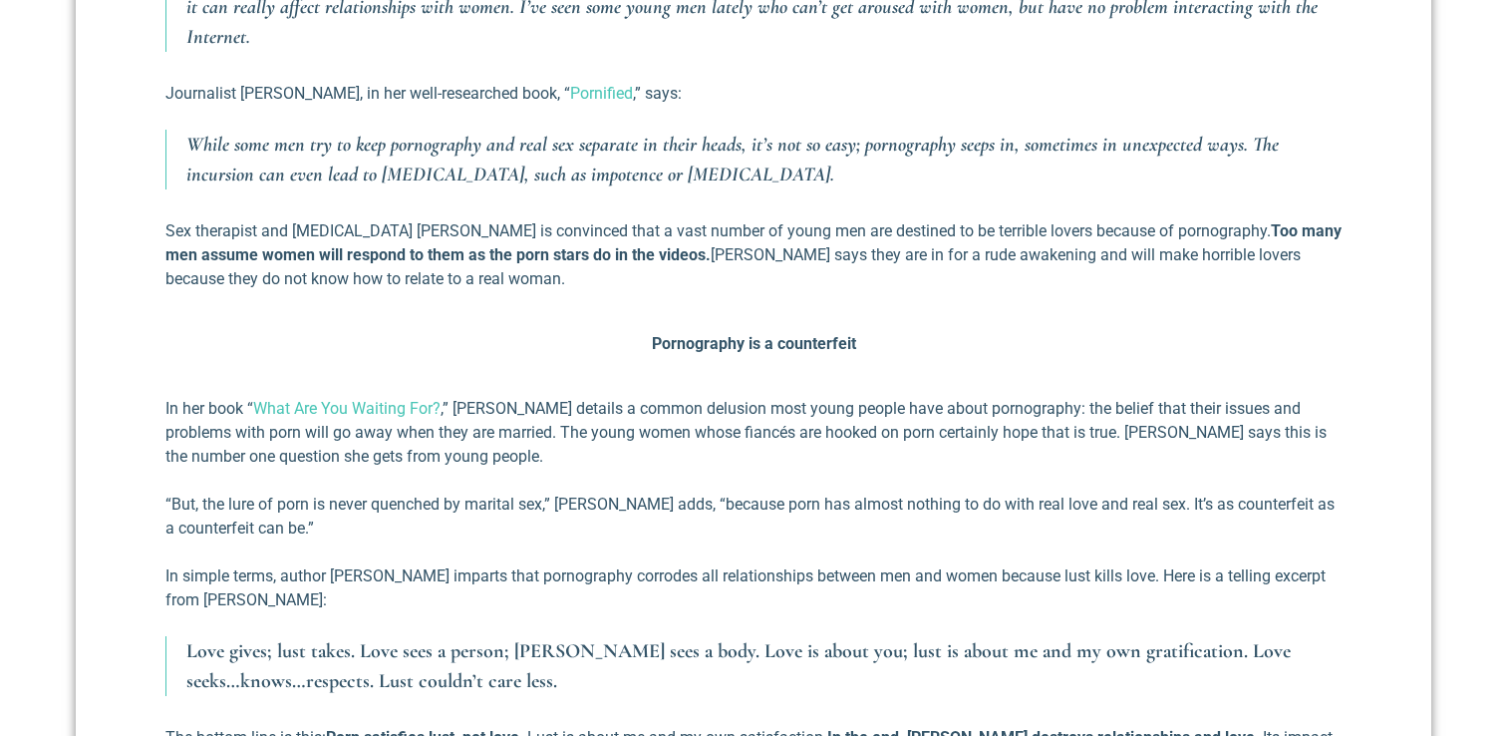
scroll to position [2472, 0]
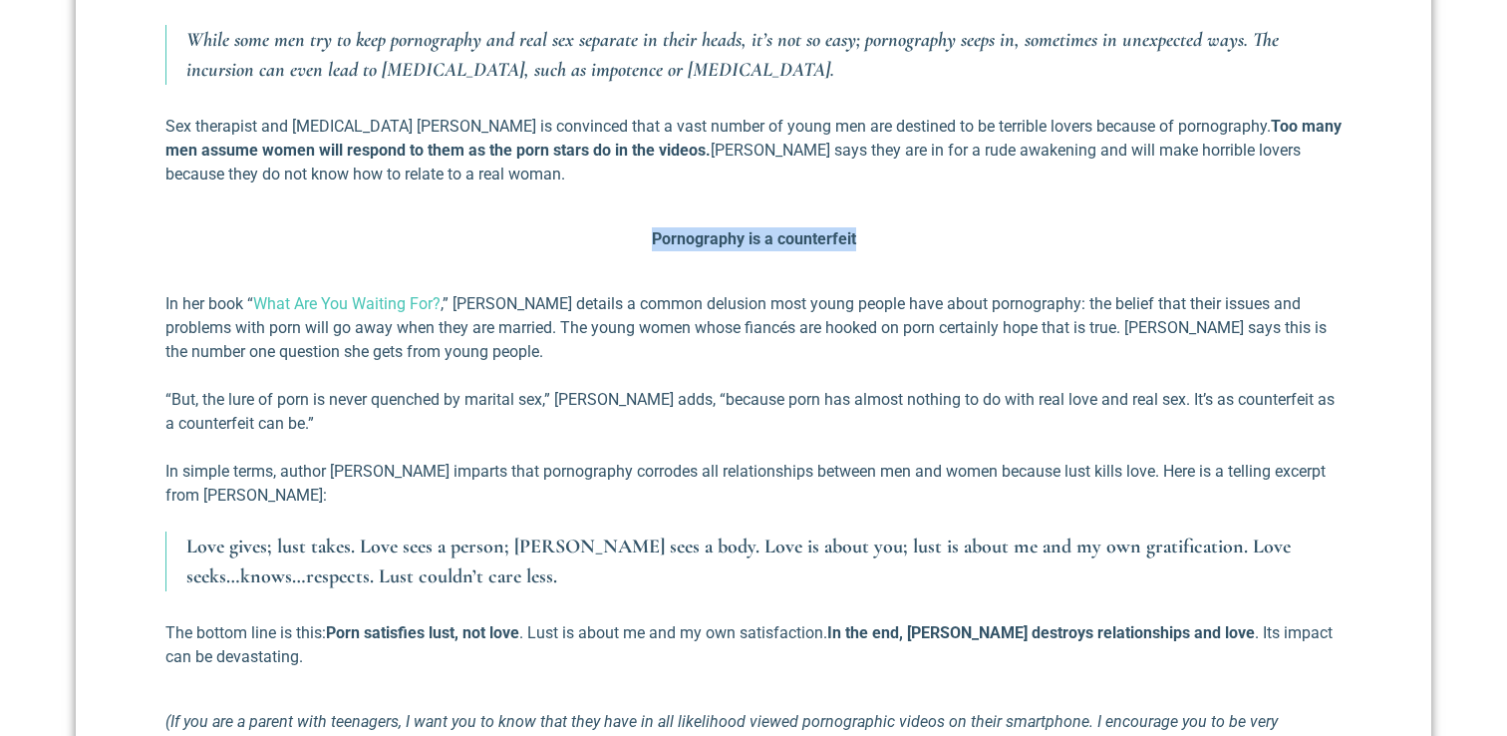
drag, startPoint x: 651, startPoint y: 261, endPoint x: 900, endPoint y: 257, distance: 249.3
click at [895, 251] on p "Pornography is a counterfeit" at bounding box center [753, 239] width 1176 height 24
click at [912, 251] on p "Pornography is a counterfeit" at bounding box center [753, 239] width 1176 height 24
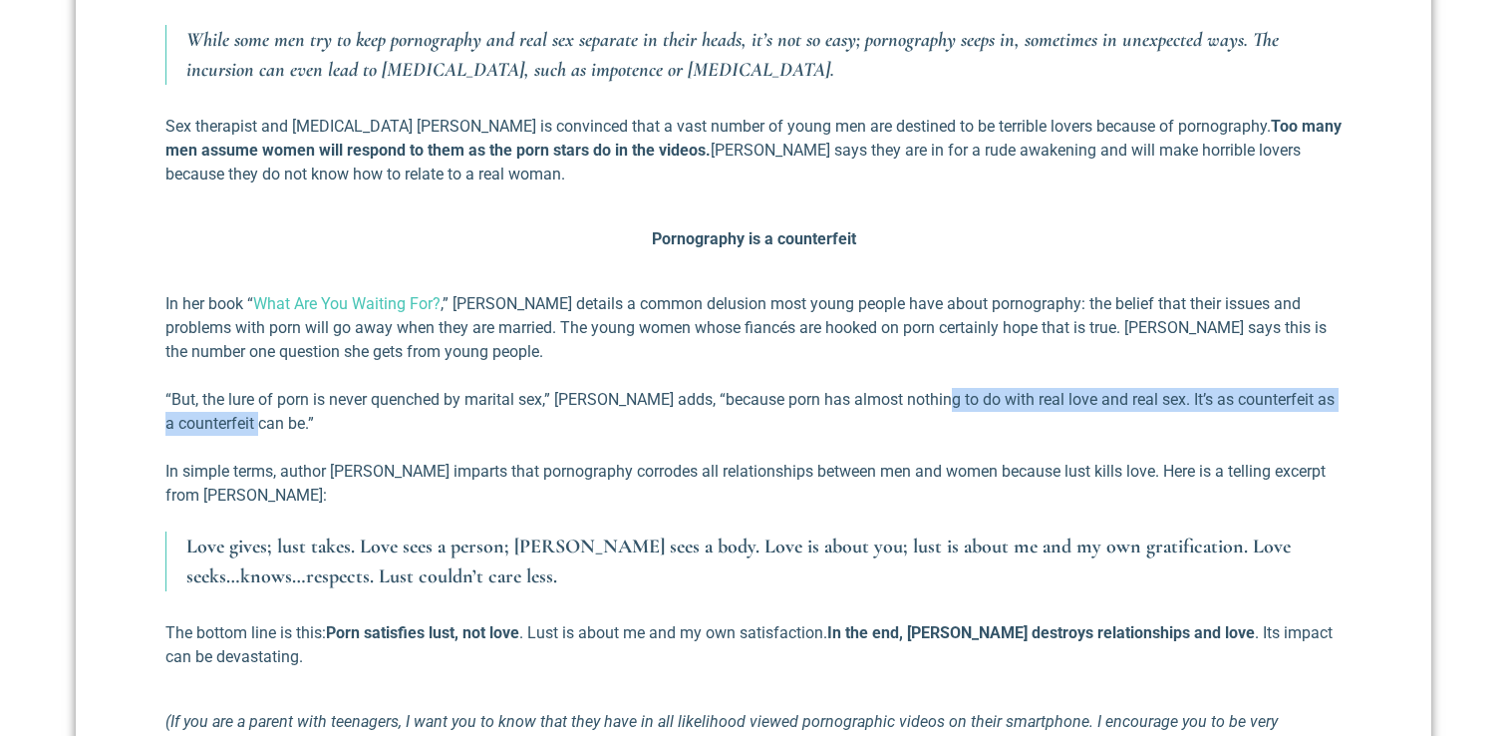
drag, startPoint x: 935, startPoint y: 425, endPoint x: 1114, endPoint y: 445, distance: 179.6
click at [1114, 436] on p "“But, the lure of porn is never quenched by marital sex,” Gresh adds, “because …" at bounding box center [753, 412] width 1176 height 48
click at [1114, 429] on p "“But, the lure of porn is never quenched by marital sex,” Gresh adds, “because …" at bounding box center [753, 412] width 1176 height 48
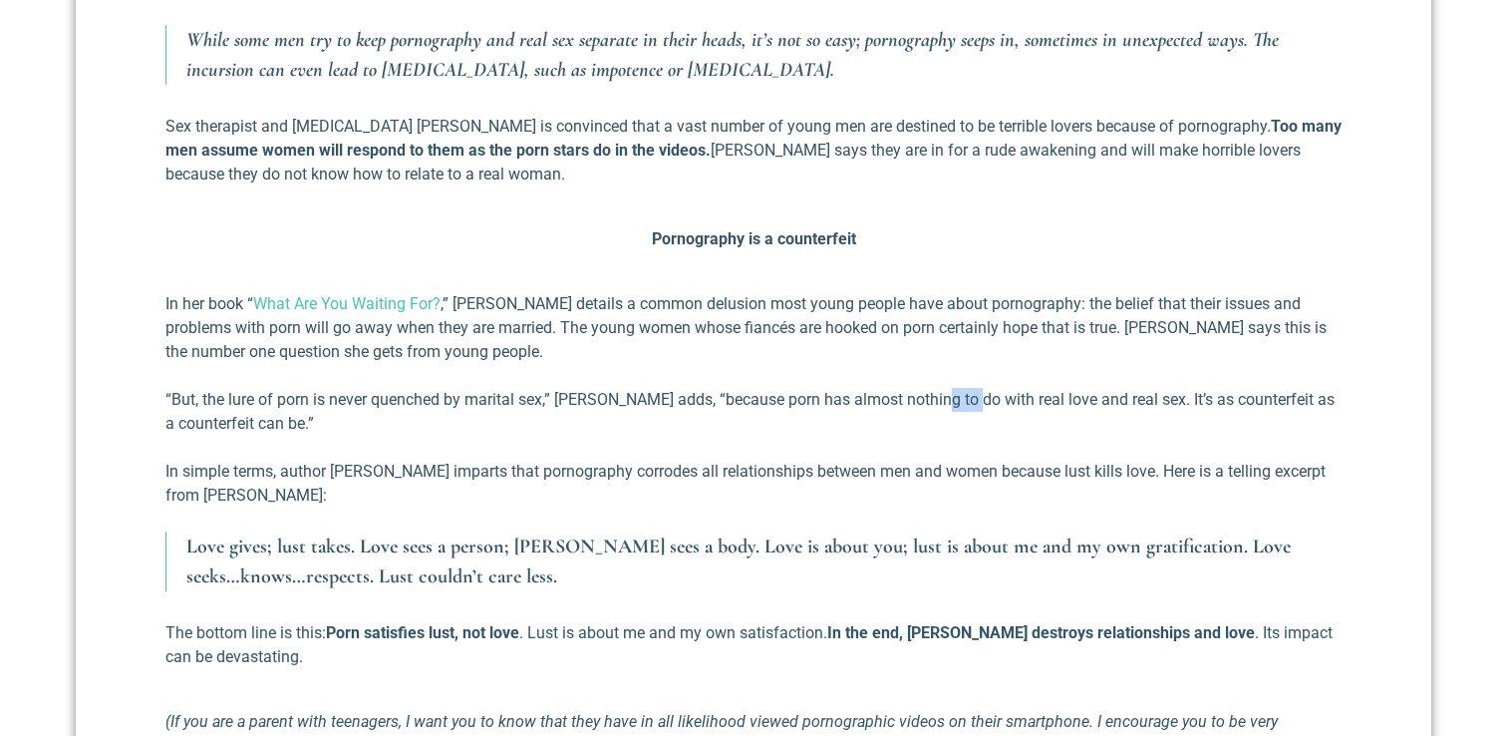
drag, startPoint x: 994, startPoint y: 425, endPoint x: 1045, endPoint y: 425, distance: 50.8
click at [1003, 425] on p "“But, the lure of porn is never quenched by marital sex,” Gresh adds, “because …" at bounding box center [753, 412] width 1176 height 48
drag, startPoint x: 663, startPoint y: 422, endPoint x: 778, endPoint y: 432, distance: 115.1
click at [809, 433] on p "“But, the lure of porn is never quenched by marital sex,” Gresh adds, “because …" at bounding box center [753, 412] width 1176 height 48
click at [727, 429] on p "“But, the lure of porn is never quenched by marital sex,” Gresh adds, “because …" at bounding box center [753, 412] width 1176 height 48
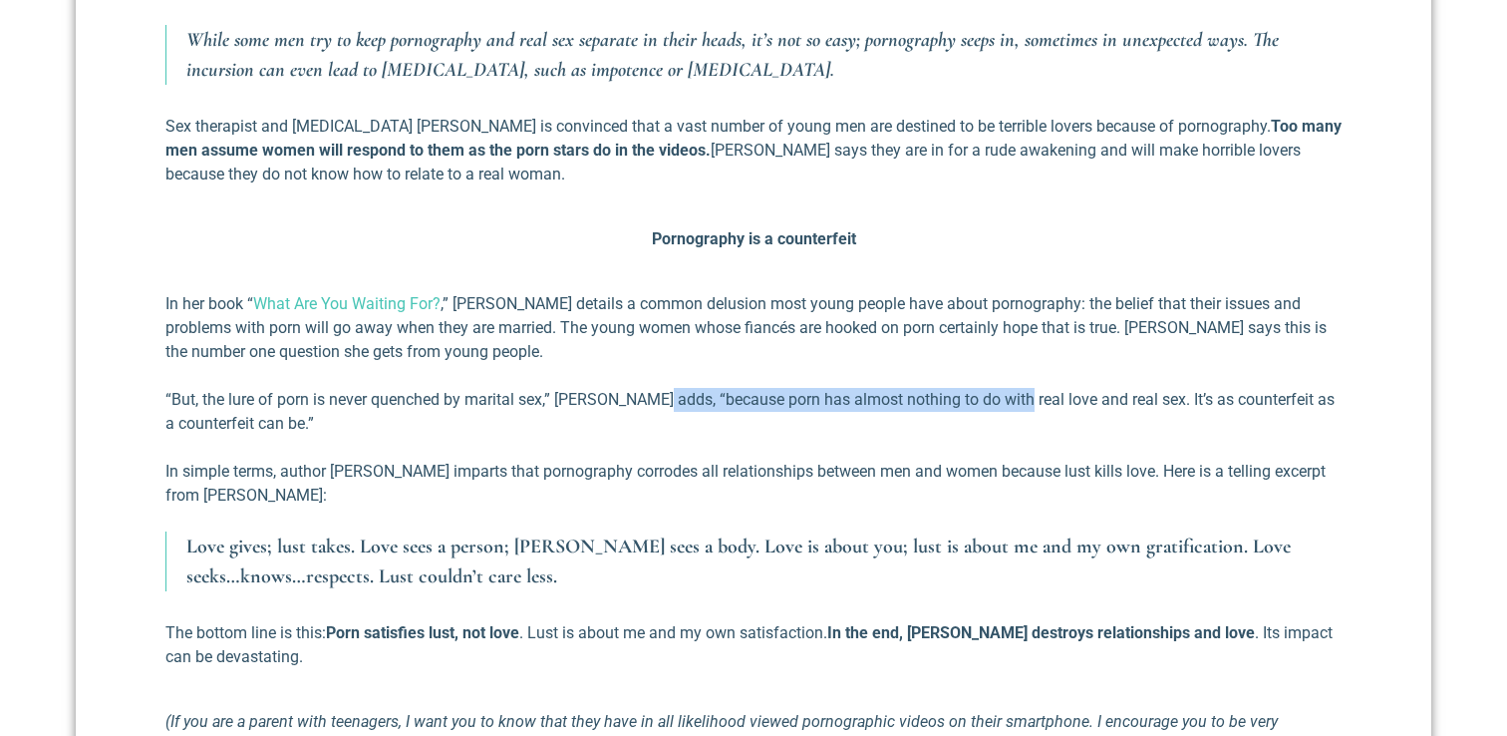
drag, startPoint x: 651, startPoint y: 425, endPoint x: 1010, endPoint y: 435, distance: 359.0
click at [1010, 435] on p "“But, the lure of porn is never quenched by marital sex,” Gresh adds, “because …" at bounding box center [753, 412] width 1176 height 48
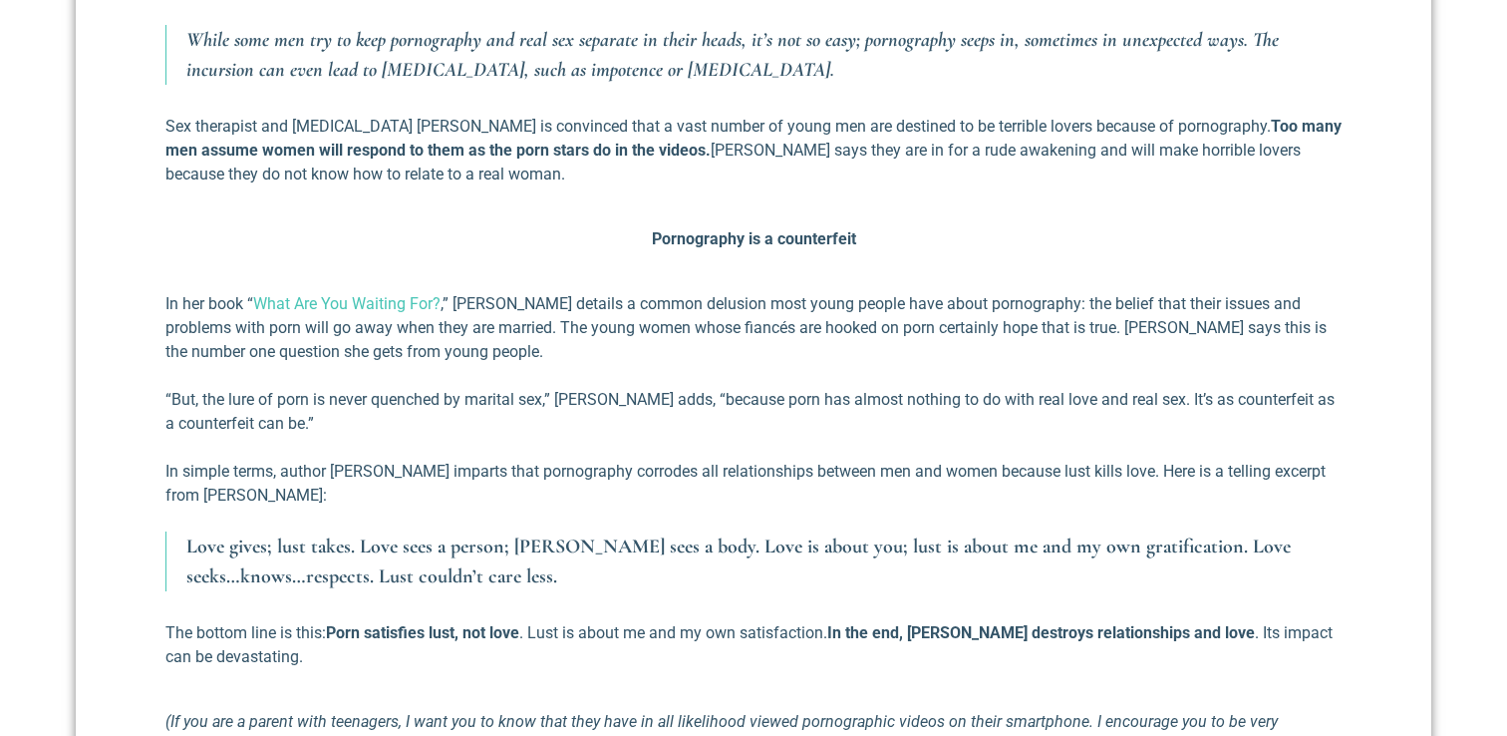
click at [893, 364] on p "In her book “ What Are You Waiting For? ,” Dannah Gresh details a common delusi…" at bounding box center [753, 328] width 1176 height 72
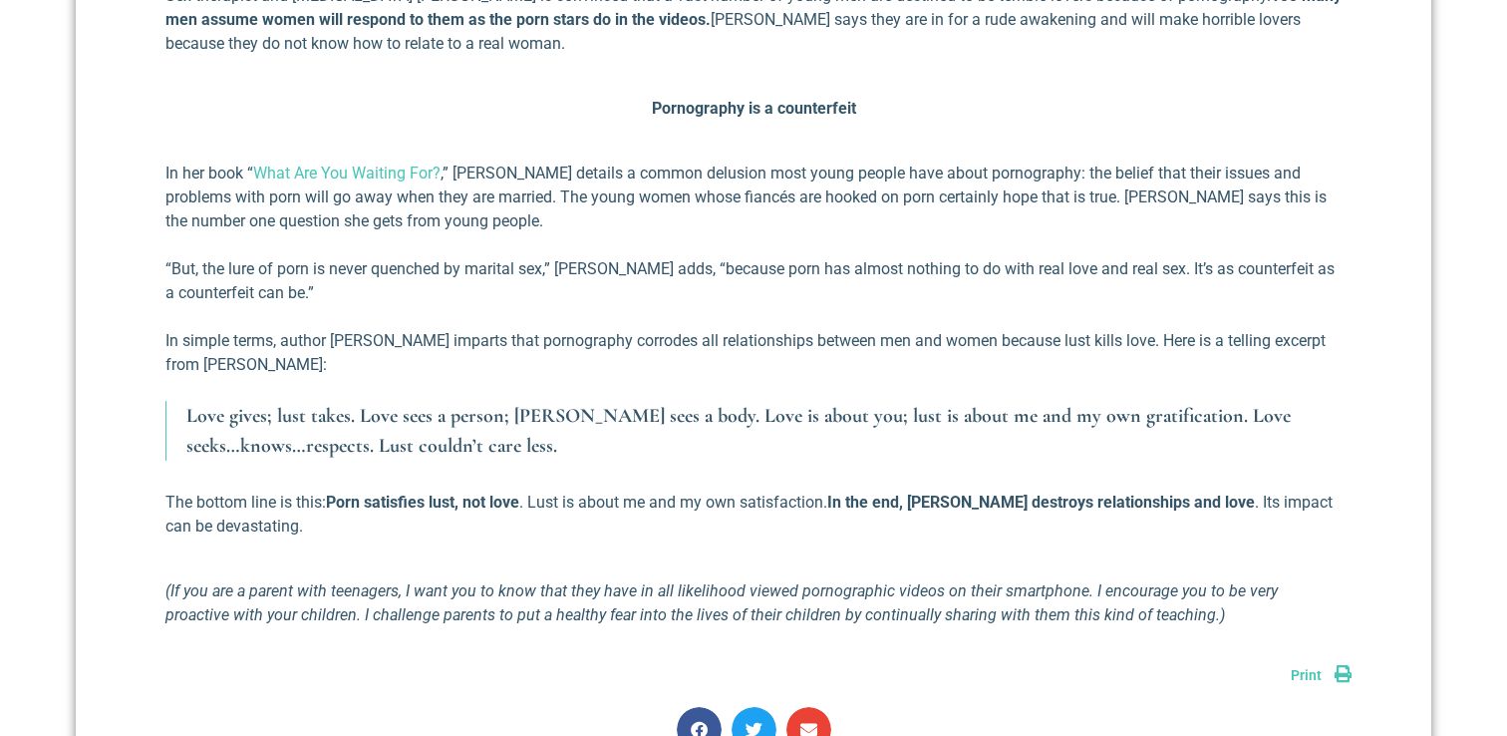
scroll to position [2600, 0]
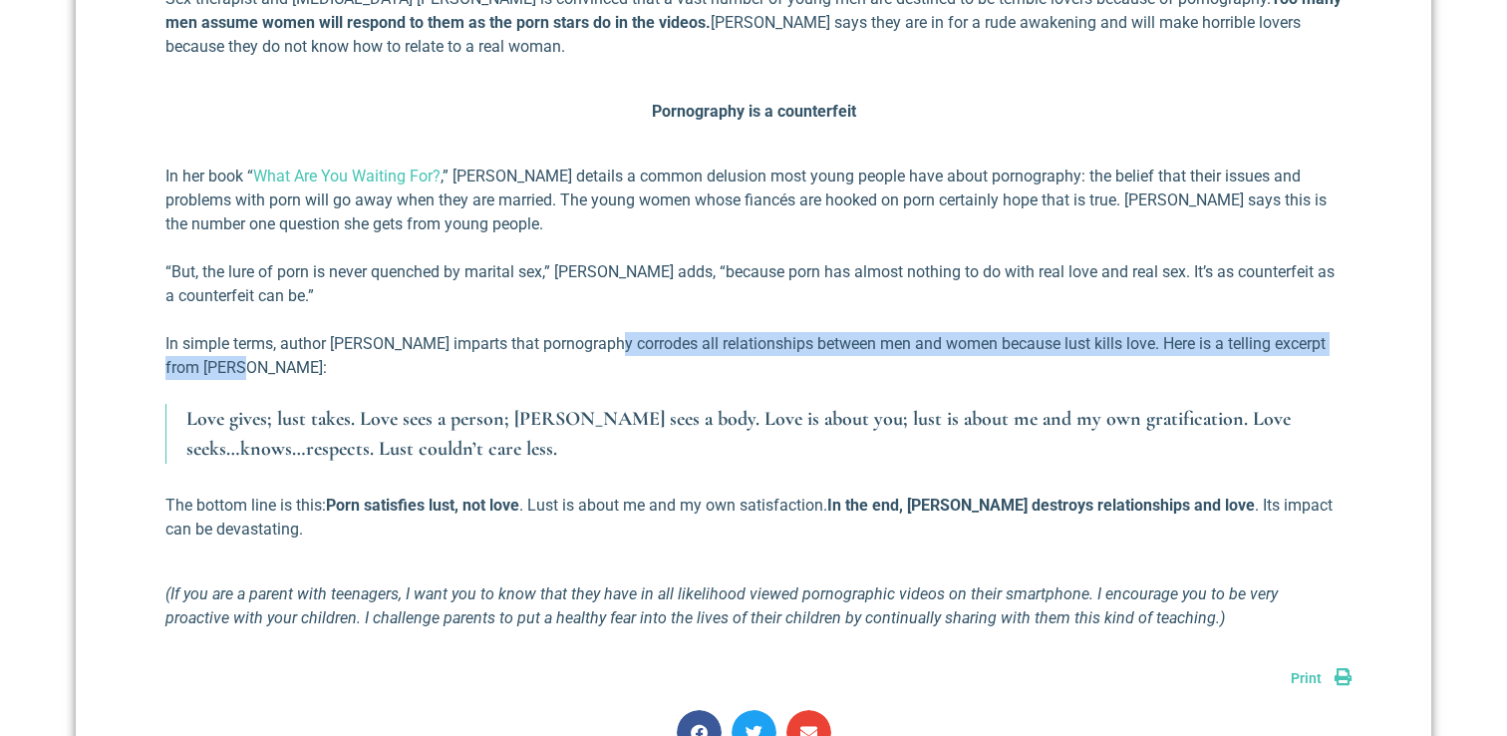
drag, startPoint x: 601, startPoint y: 371, endPoint x: 1106, endPoint y: 385, distance: 504.6
click at [1106, 380] on p "In simple terms, author Nate Larkin imparts that pornography corrodes all relat…" at bounding box center [753, 356] width 1176 height 48
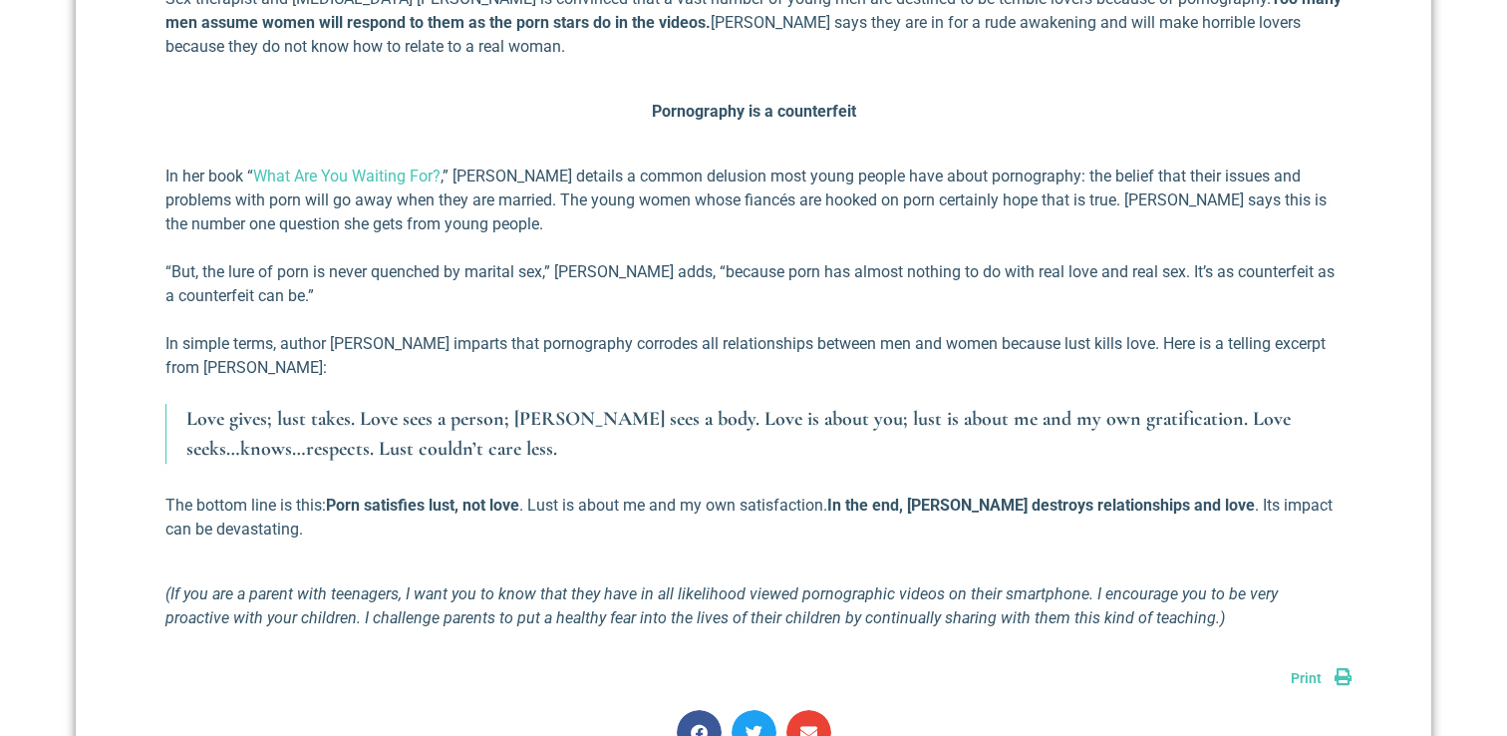
click at [881, 380] on p "In simple terms, author Nate Larkin imparts that pornography corrodes all relat…" at bounding box center [753, 356] width 1176 height 48
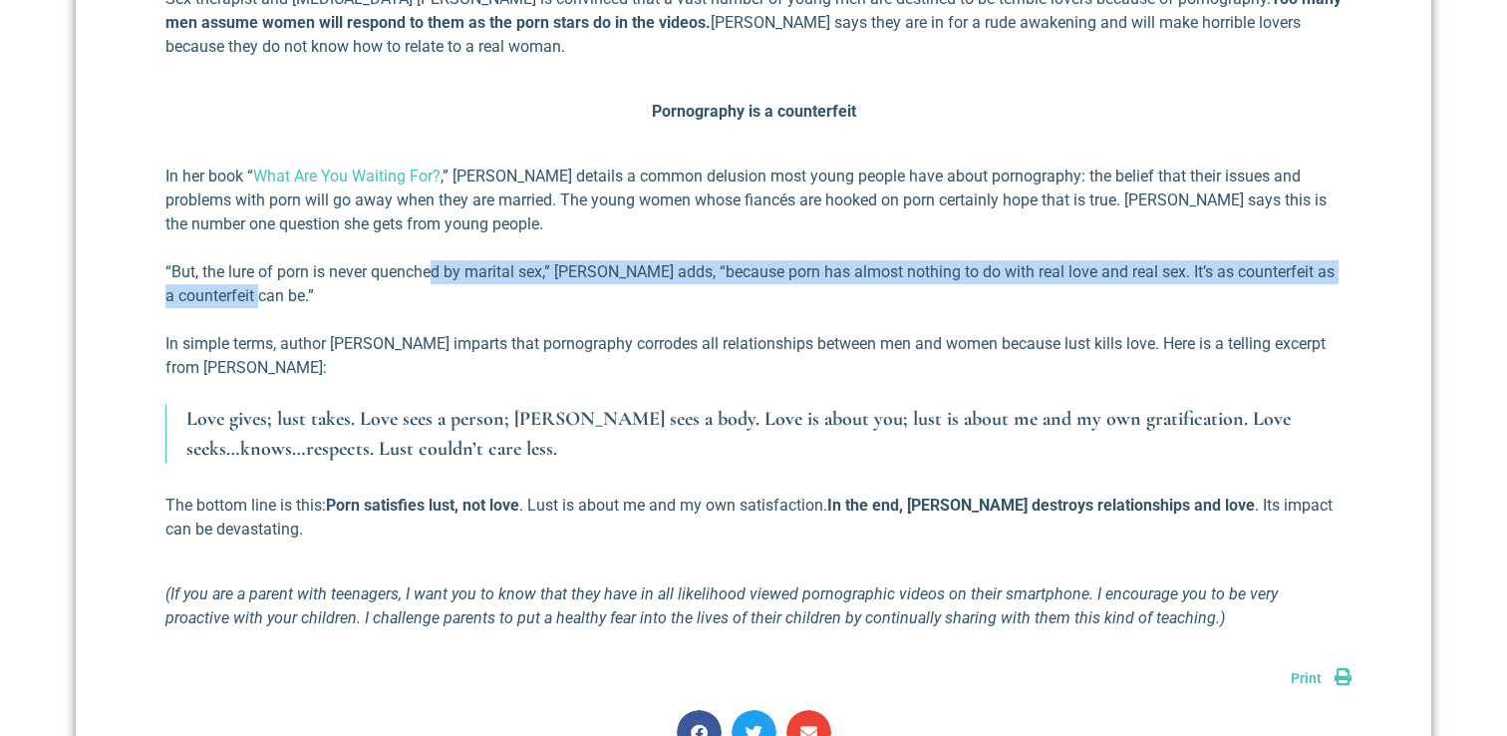
drag, startPoint x: 515, startPoint y: 295, endPoint x: 624, endPoint y: 308, distance: 109.4
click at [625, 308] on p "“But, the lure of porn is never quenched by marital sex,” Gresh adds, “because …" at bounding box center [753, 284] width 1176 height 48
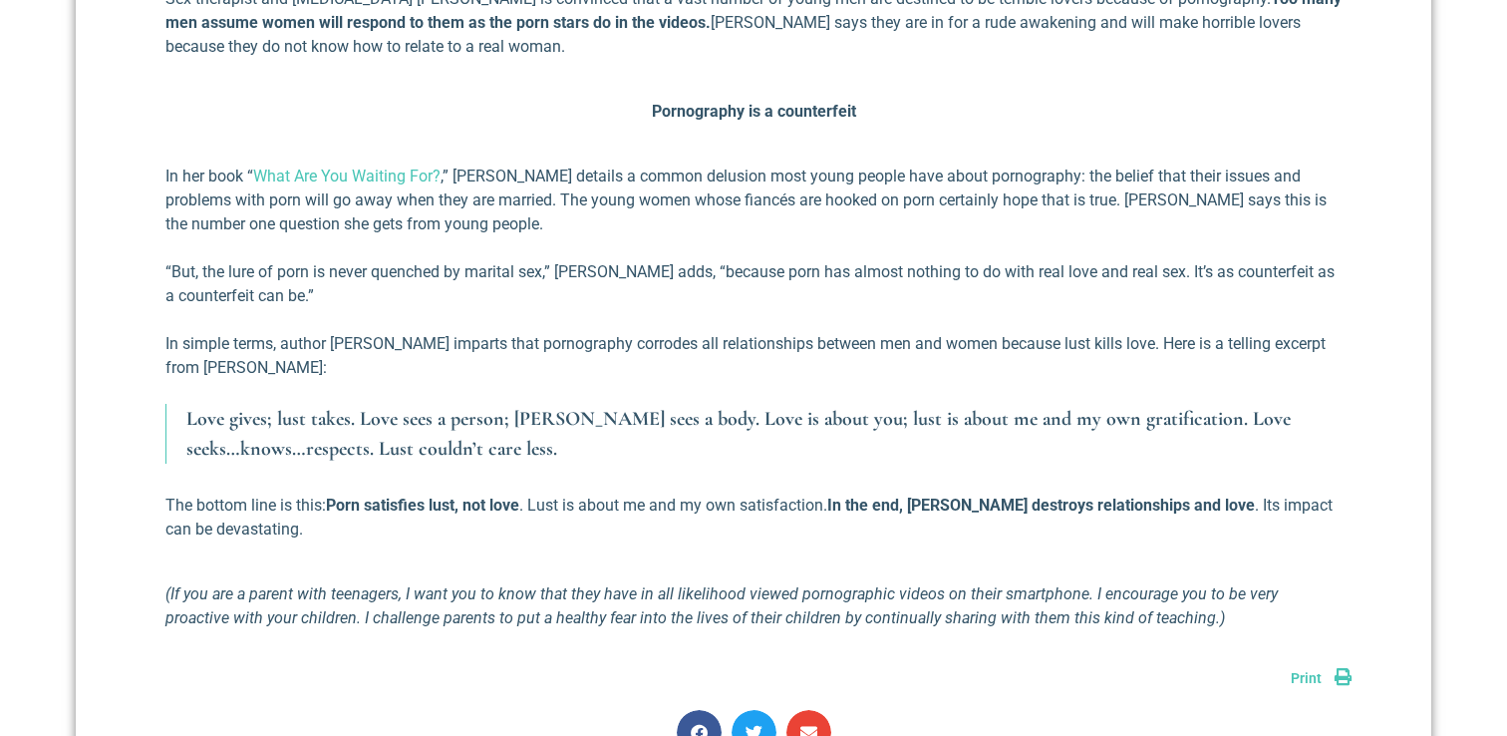
click at [624, 308] on p "“But, the lure of porn is never quenched by marital sex,” Gresh adds, “because …" at bounding box center [753, 284] width 1176 height 48
drag, startPoint x: 311, startPoint y: 300, endPoint x: 787, endPoint y: 297, distance: 475.5
click at [722, 296] on p "“But, the lure of porn is never quenched by marital sex,” Gresh adds, “because …" at bounding box center [753, 284] width 1176 height 48
drag, startPoint x: 862, startPoint y: 350, endPoint x: 830, endPoint y: 329, distance: 38.2
